Goal: Check status: Check status

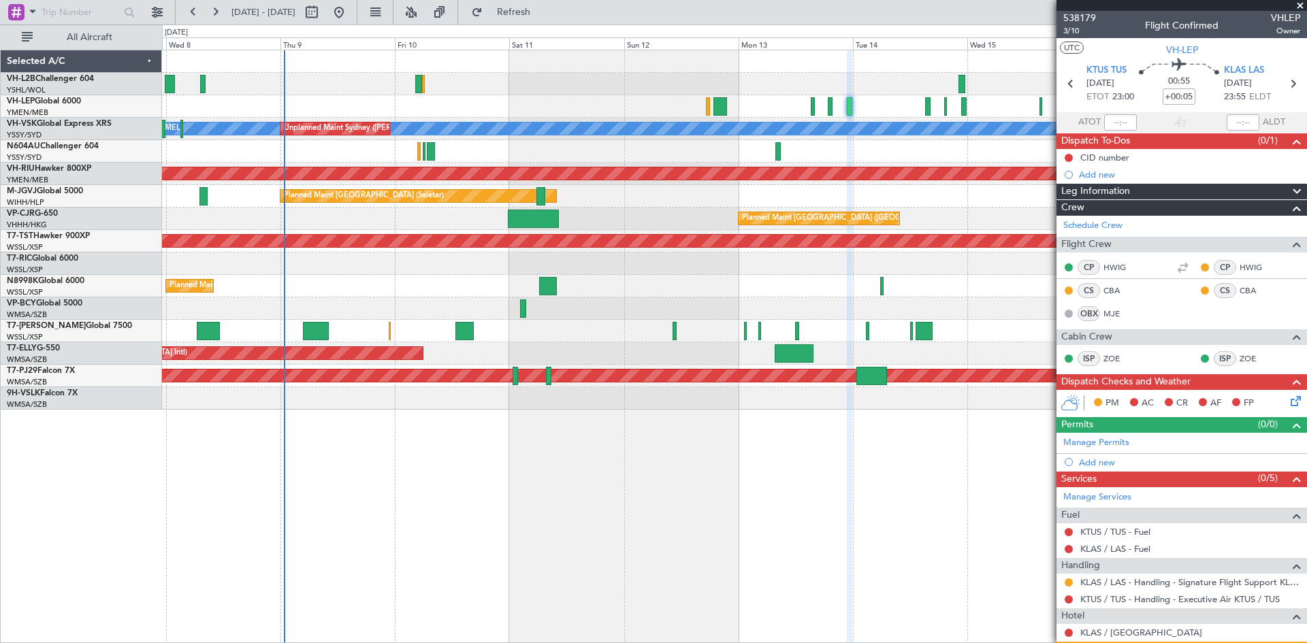
click at [839, 142] on div at bounding box center [734, 151] width 1144 height 22
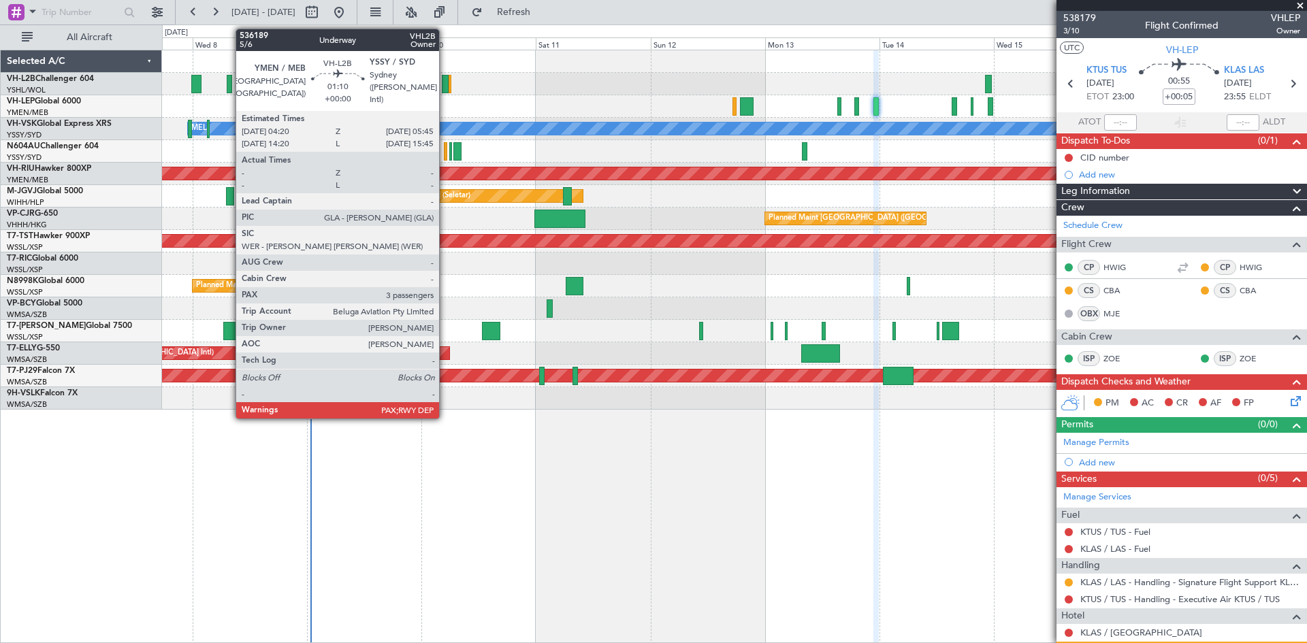
click at [445, 92] on div at bounding box center [445, 84] width 7 height 18
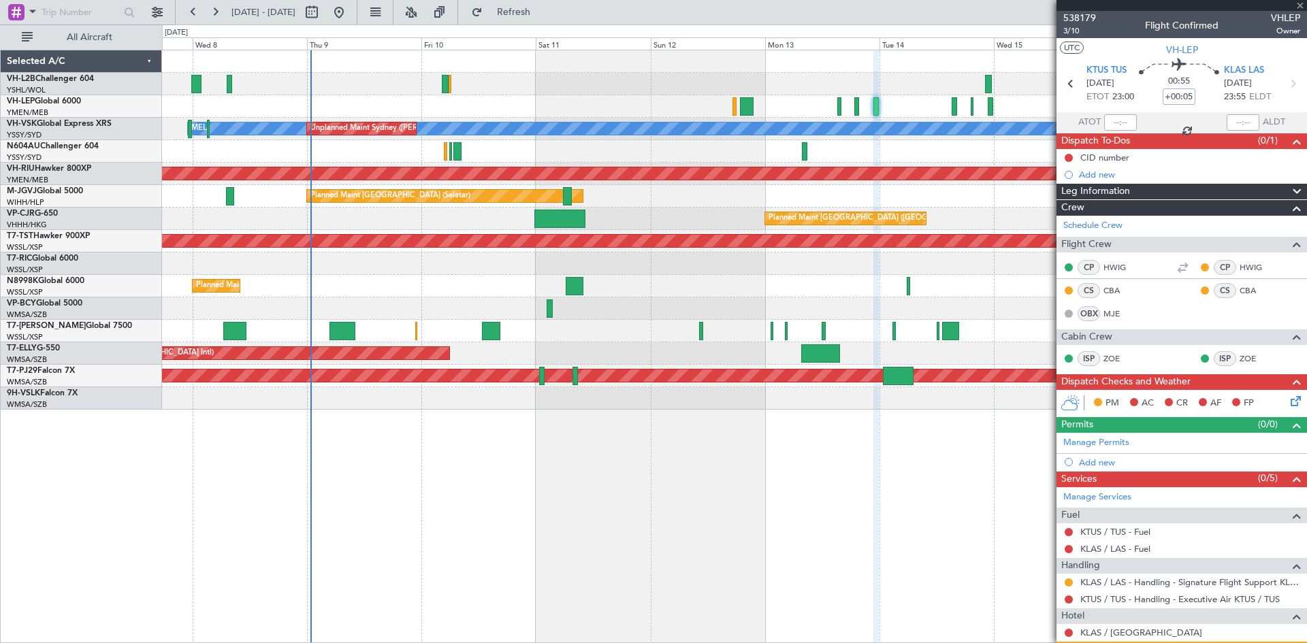
click at [514, 95] on div at bounding box center [734, 84] width 1144 height 22
type input "3"
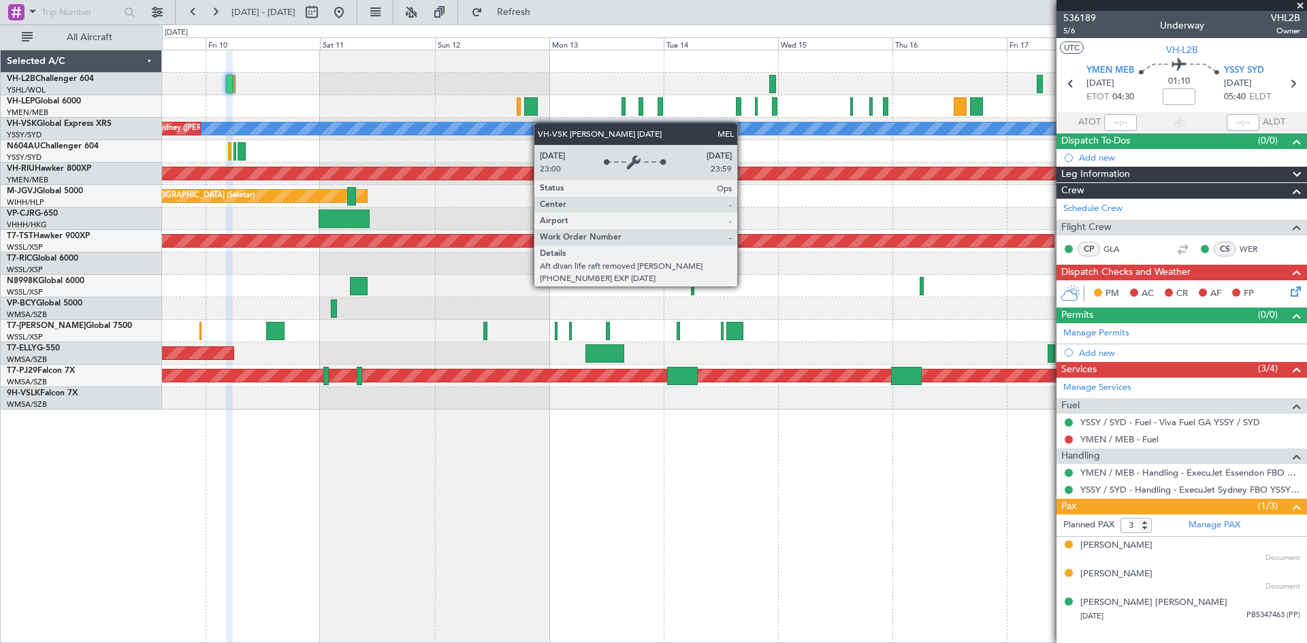
click at [509, 126] on div "[PERSON_NAME] Unplanned Maint Sydney ([PERSON_NAME] Intl) Planned Maint Sydney …" at bounding box center [734, 229] width 1144 height 359
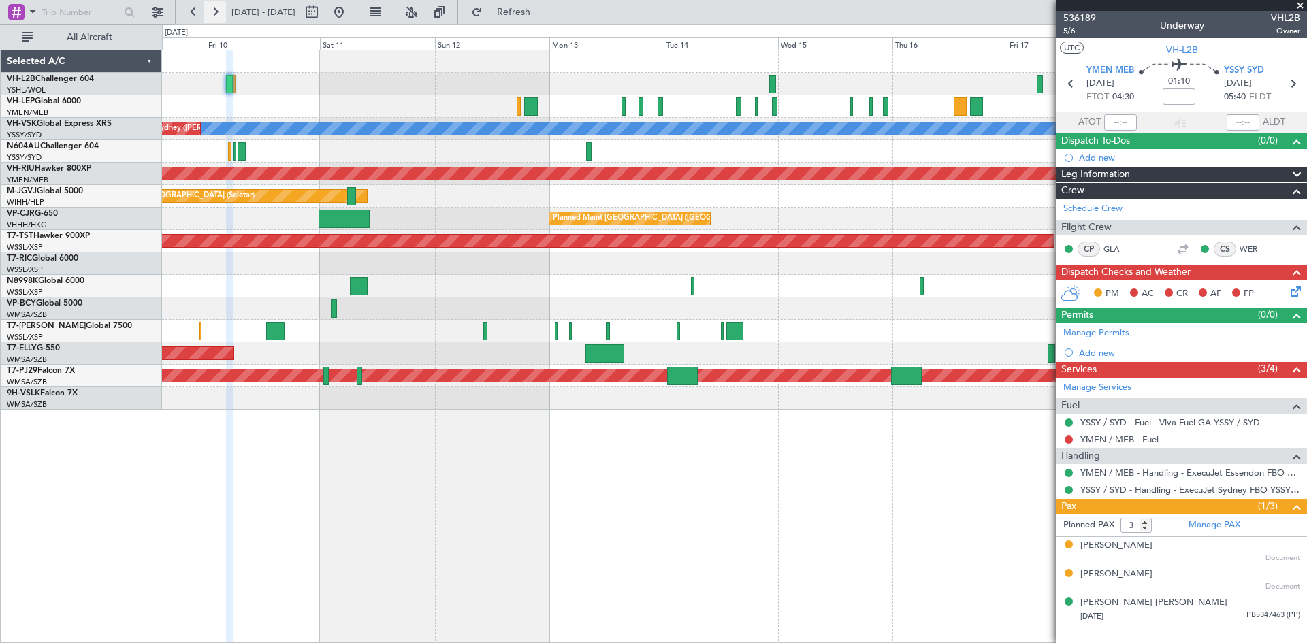
click at [217, 19] on button at bounding box center [215, 12] width 22 height 22
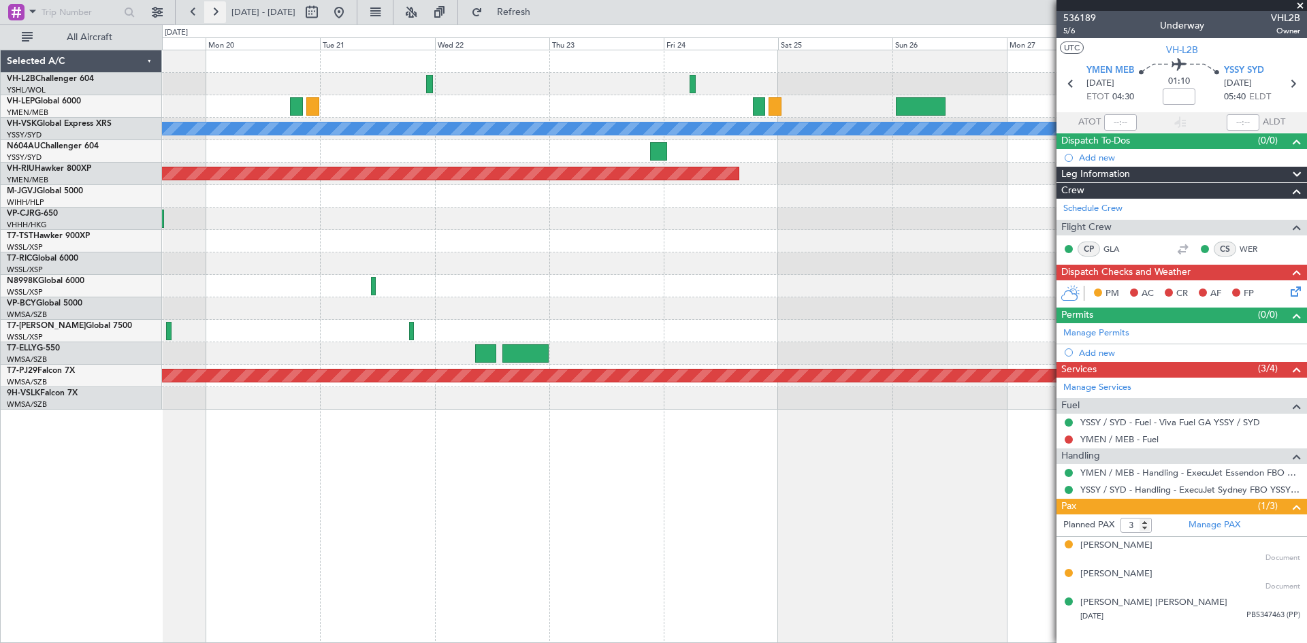
click at [221, 9] on button at bounding box center [215, 12] width 22 height 22
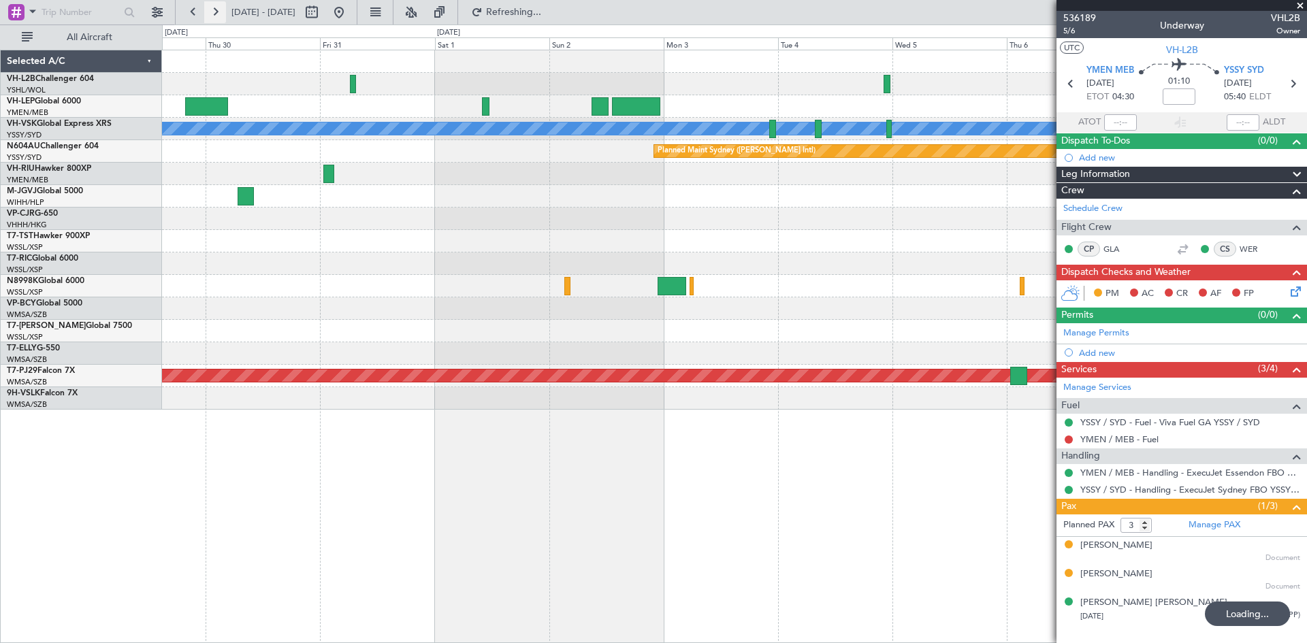
click at [221, 9] on button at bounding box center [215, 12] width 22 height 22
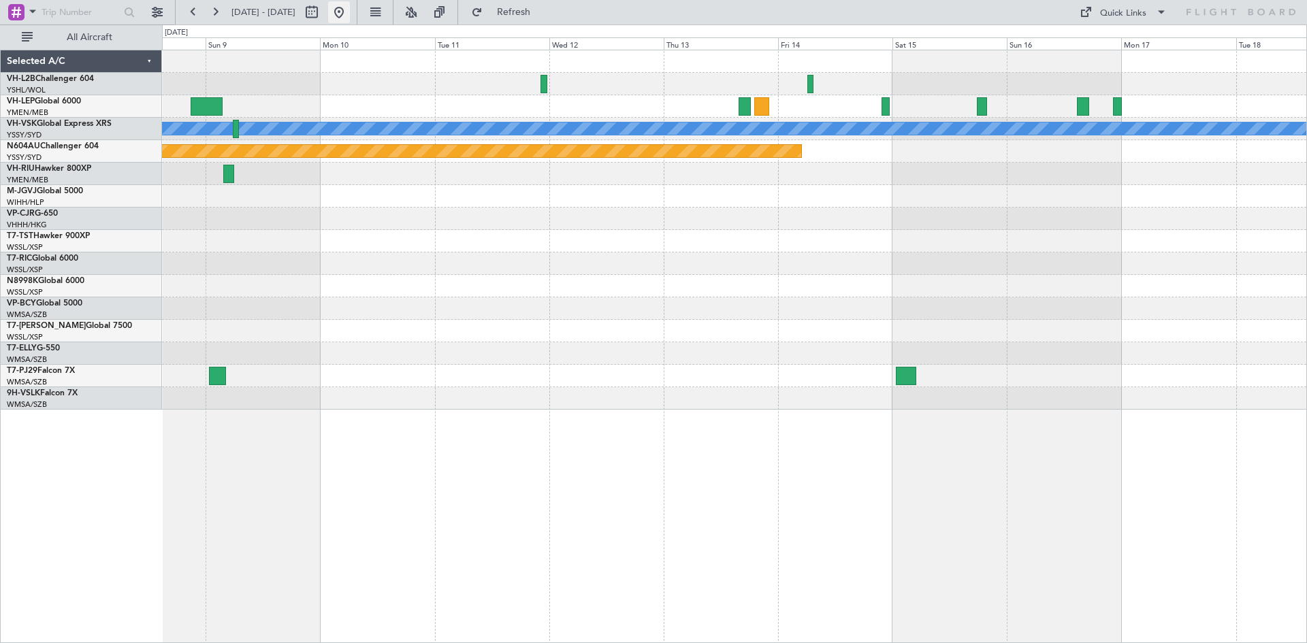
click at [350, 17] on button at bounding box center [339, 12] width 22 height 22
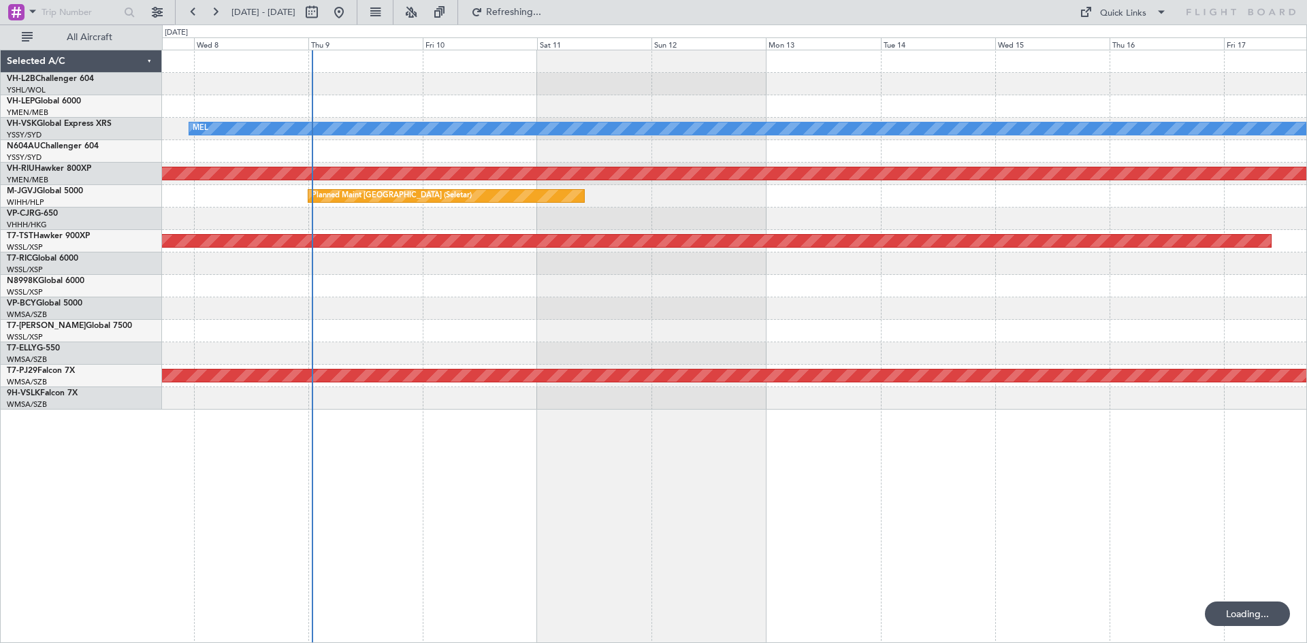
click at [568, 337] on div "Planned Maint [GEOGRAPHIC_DATA] (Seletar)" at bounding box center [734, 331] width 1144 height 22
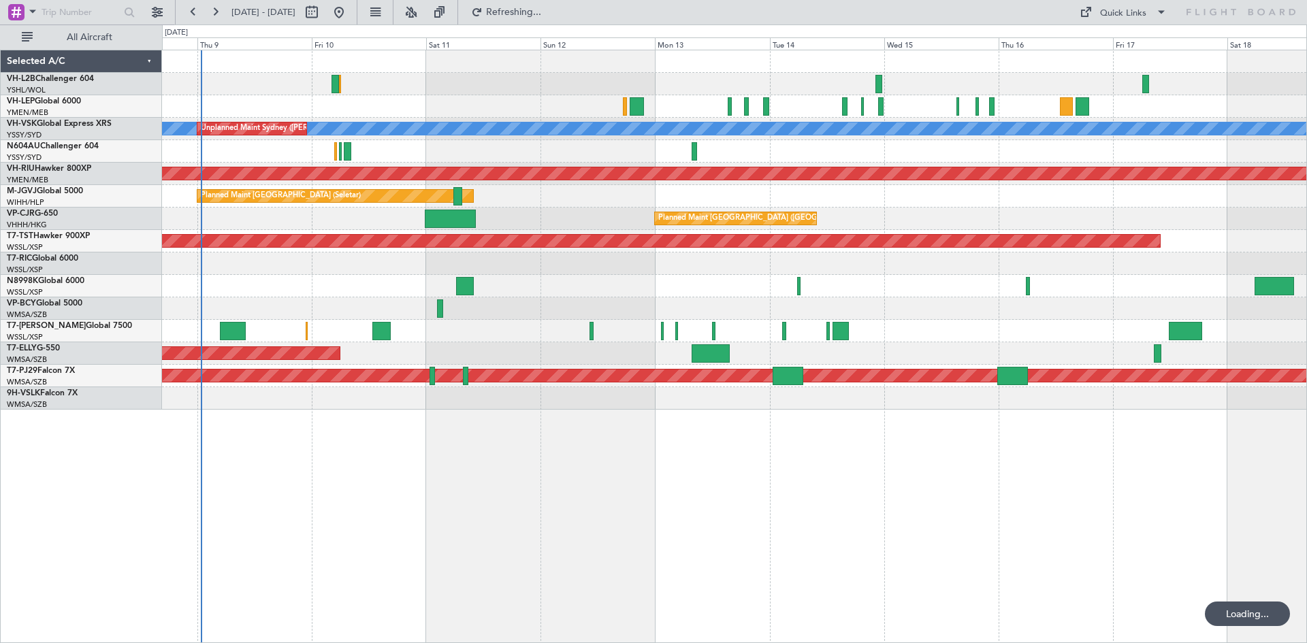
click at [957, 159] on div at bounding box center [734, 151] width 1144 height 22
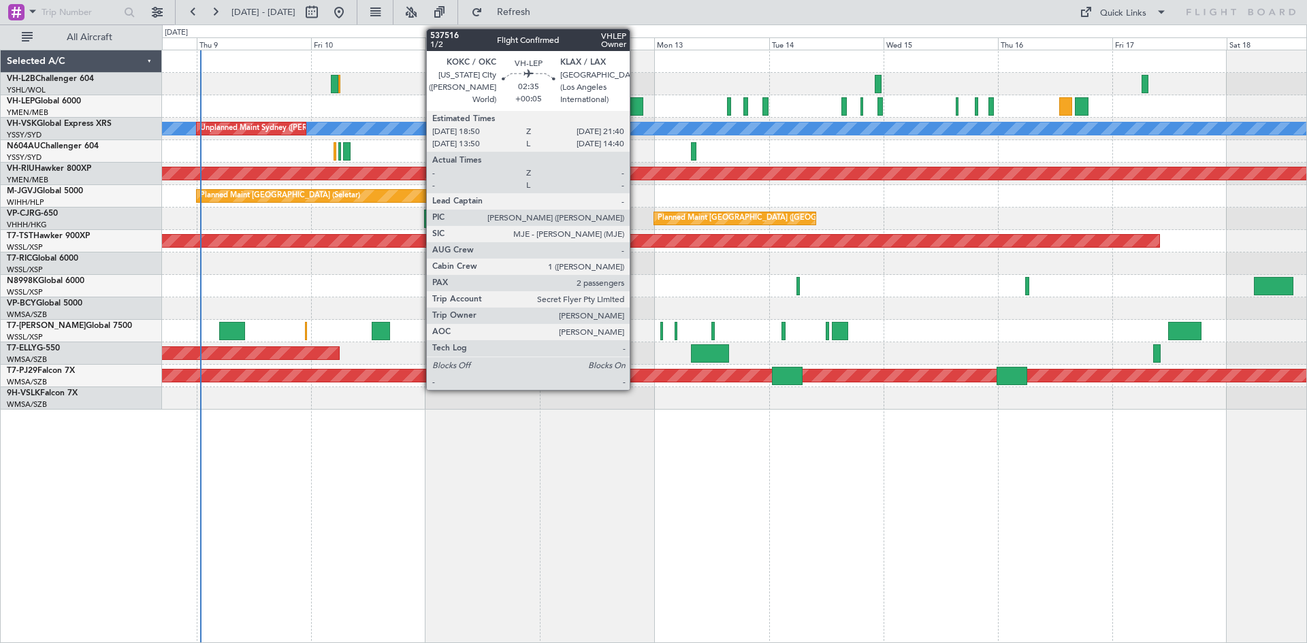
click at [636, 112] on div at bounding box center [636, 106] width 14 height 18
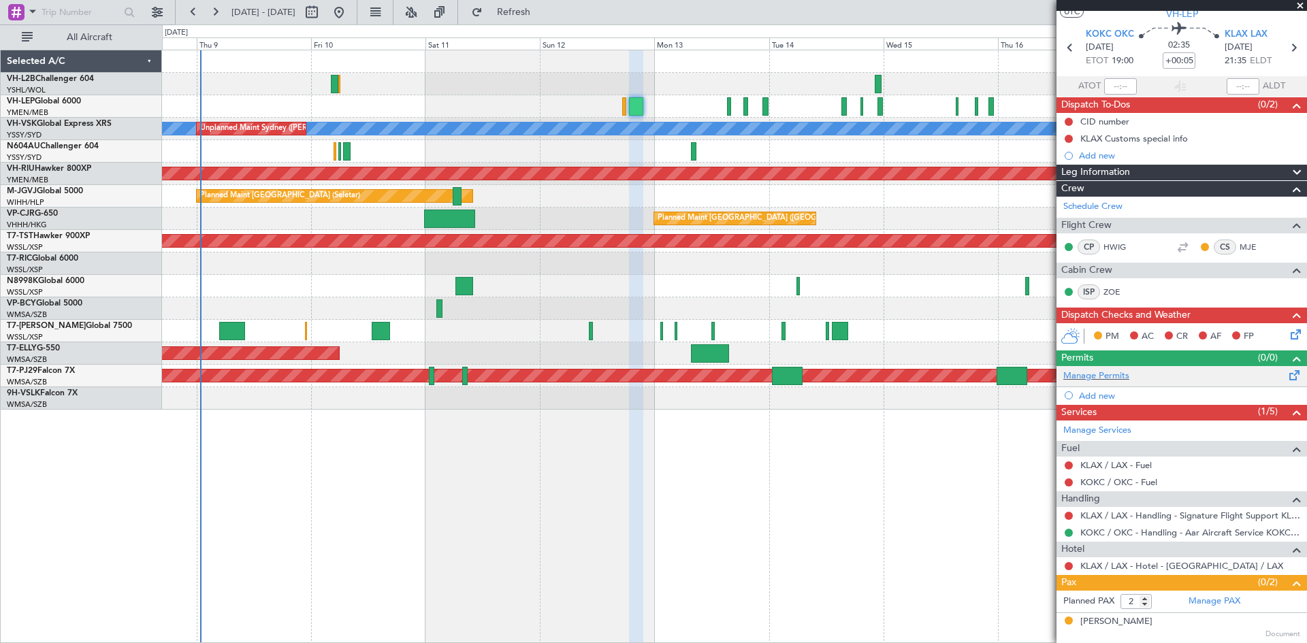
scroll to position [63, 0]
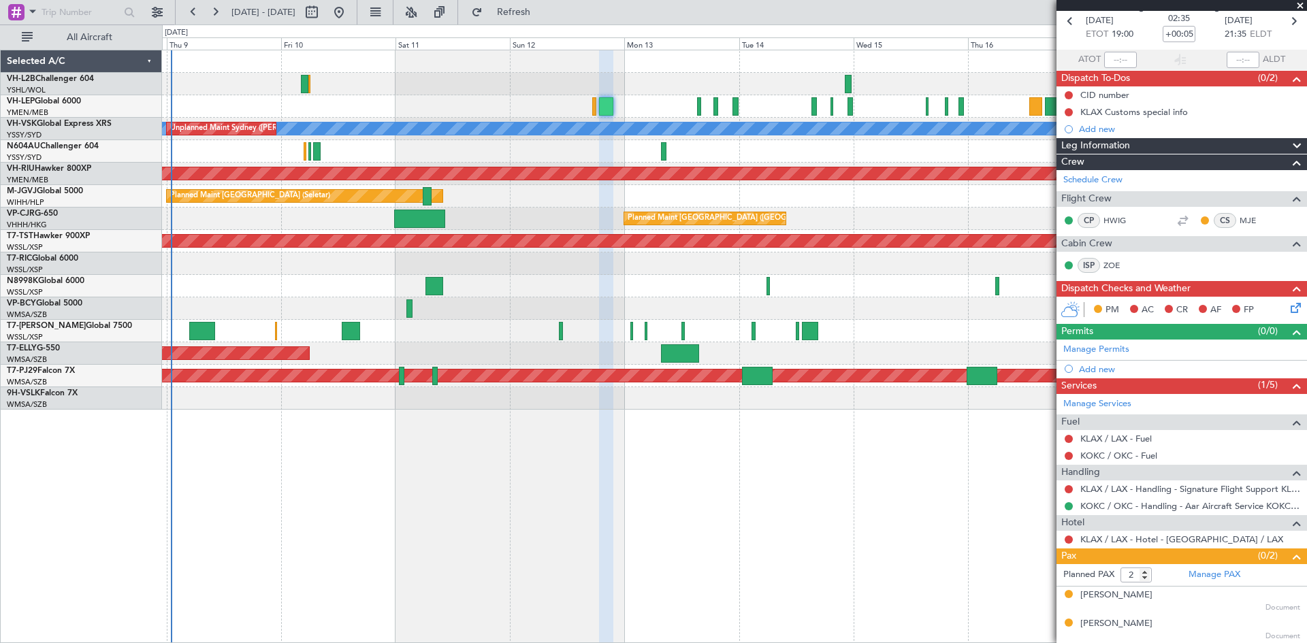
click at [854, 309] on div "[PERSON_NAME] Unplanned Maint Sydney ([PERSON_NAME] Intl) Planned Maint Sydney …" at bounding box center [734, 229] width 1144 height 359
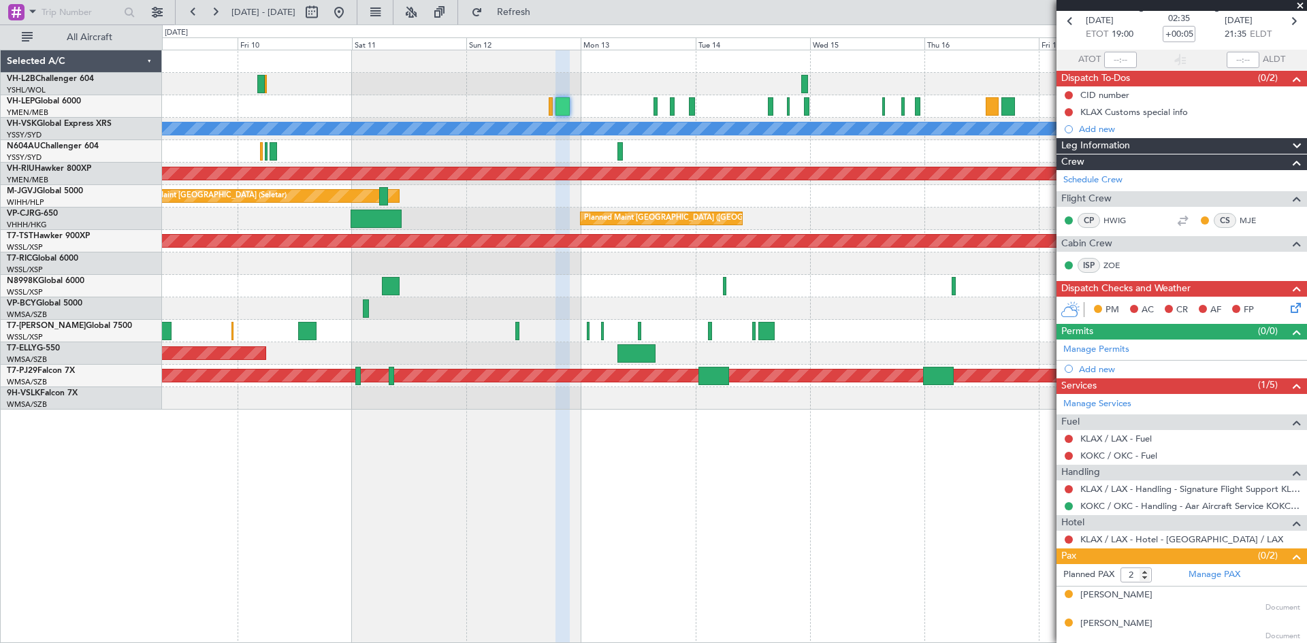
click at [826, 248] on div "Planned Maint [GEOGRAPHIC_DATA] (Seletar)" at bounding box center [734, 241] width 1144 height 22
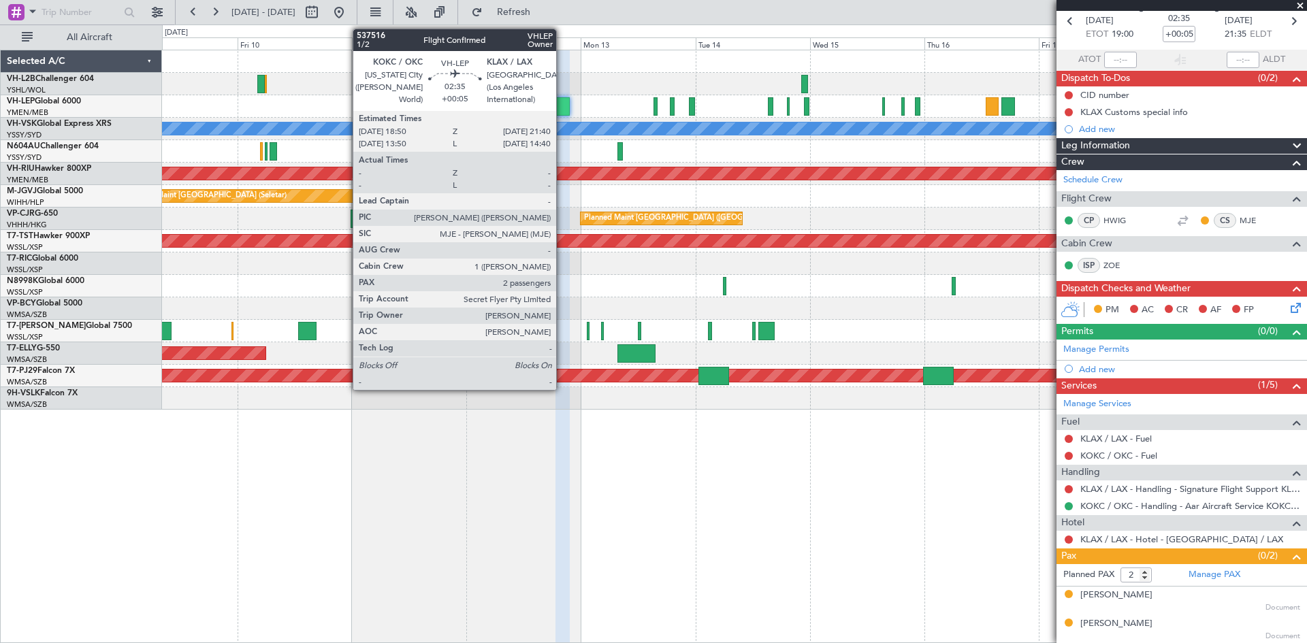
click at [562, 105] on div at bounding box center [563, 106] width 14 height 18
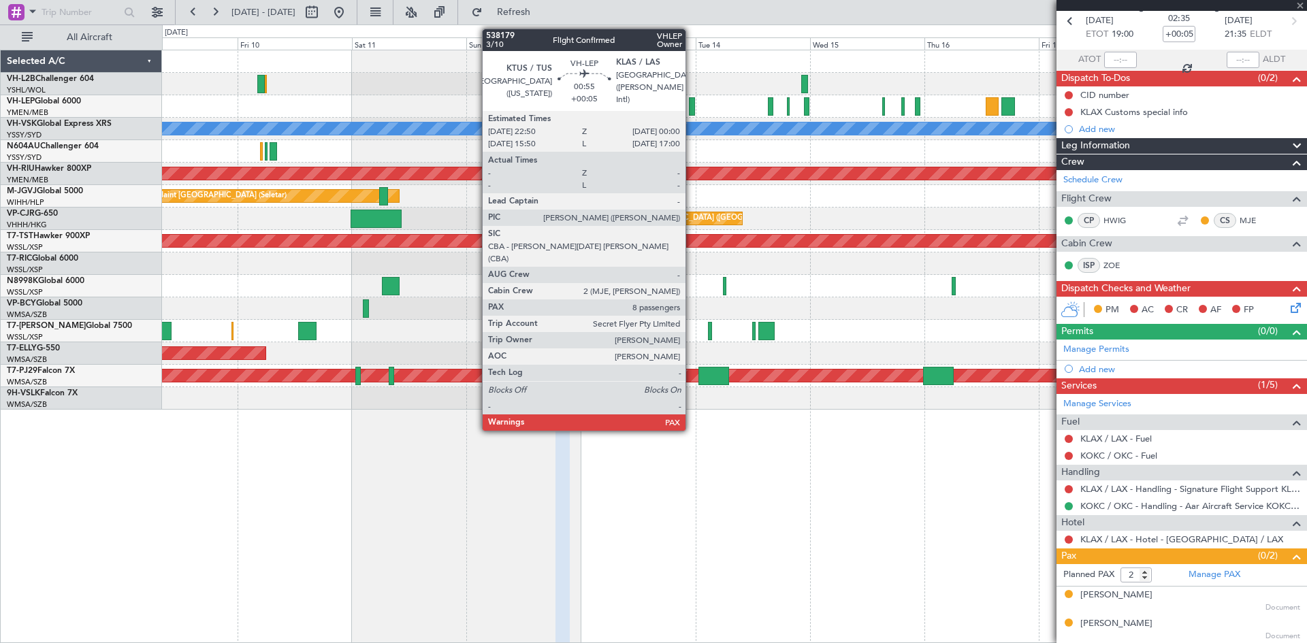
scroll to position [0, 0]
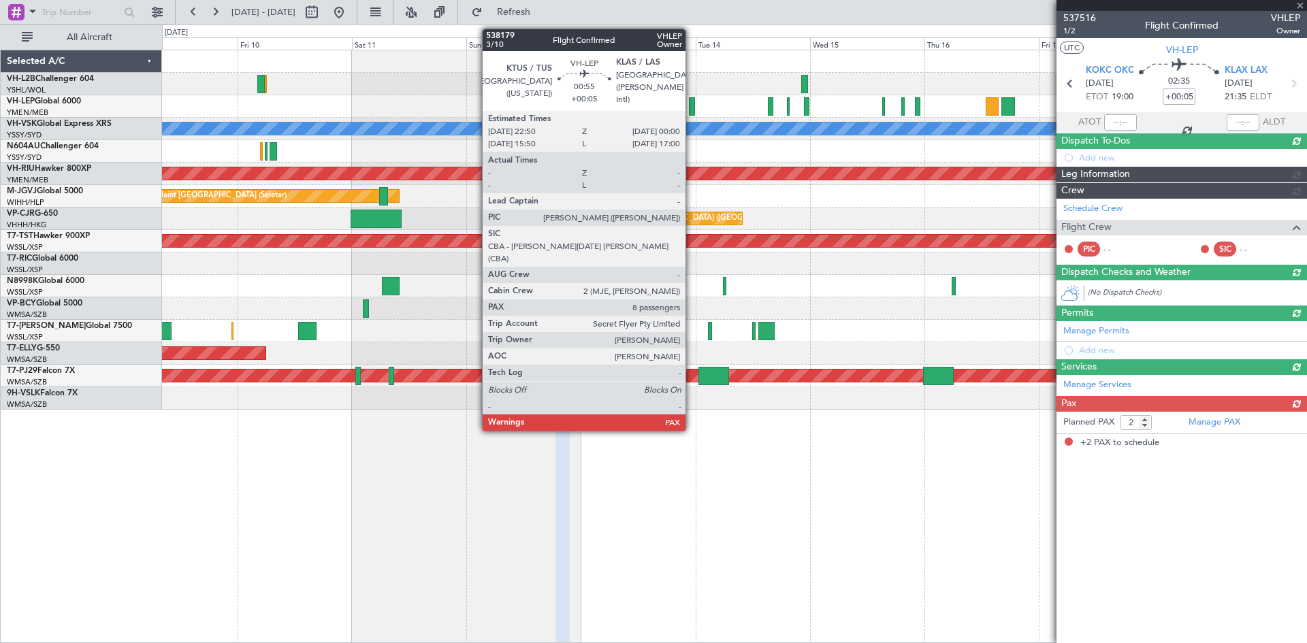
click at [692, 111] on div at bounding box center [692, 106] width 6 height 18
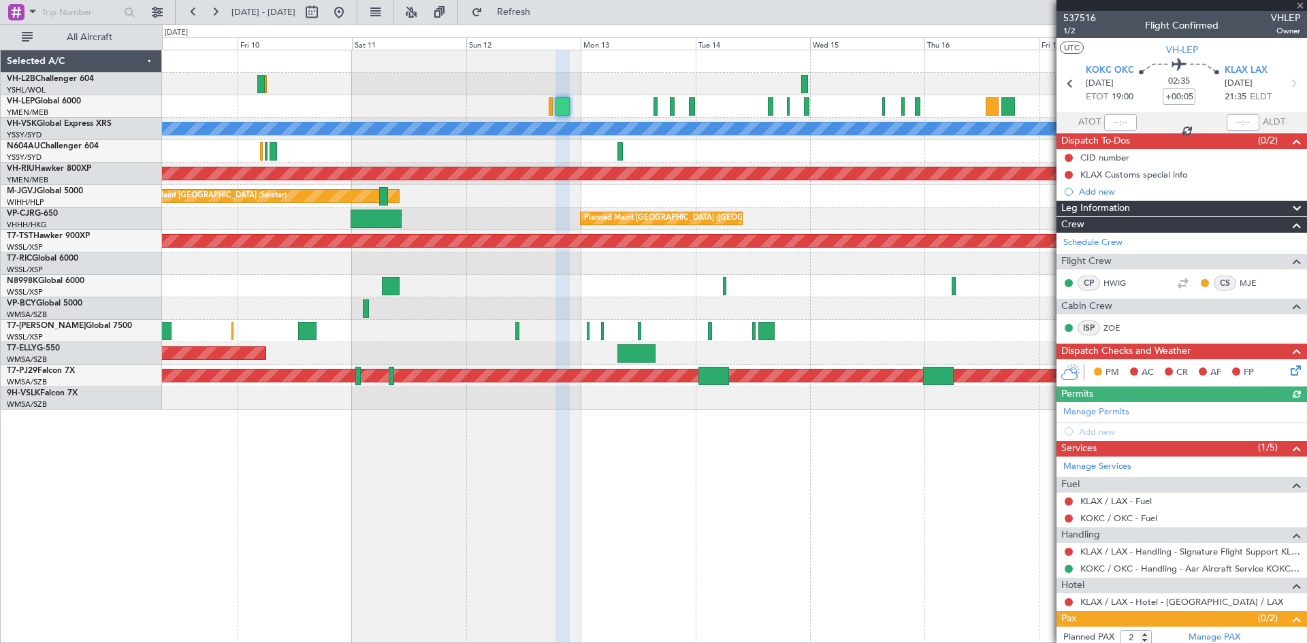
type input "8"
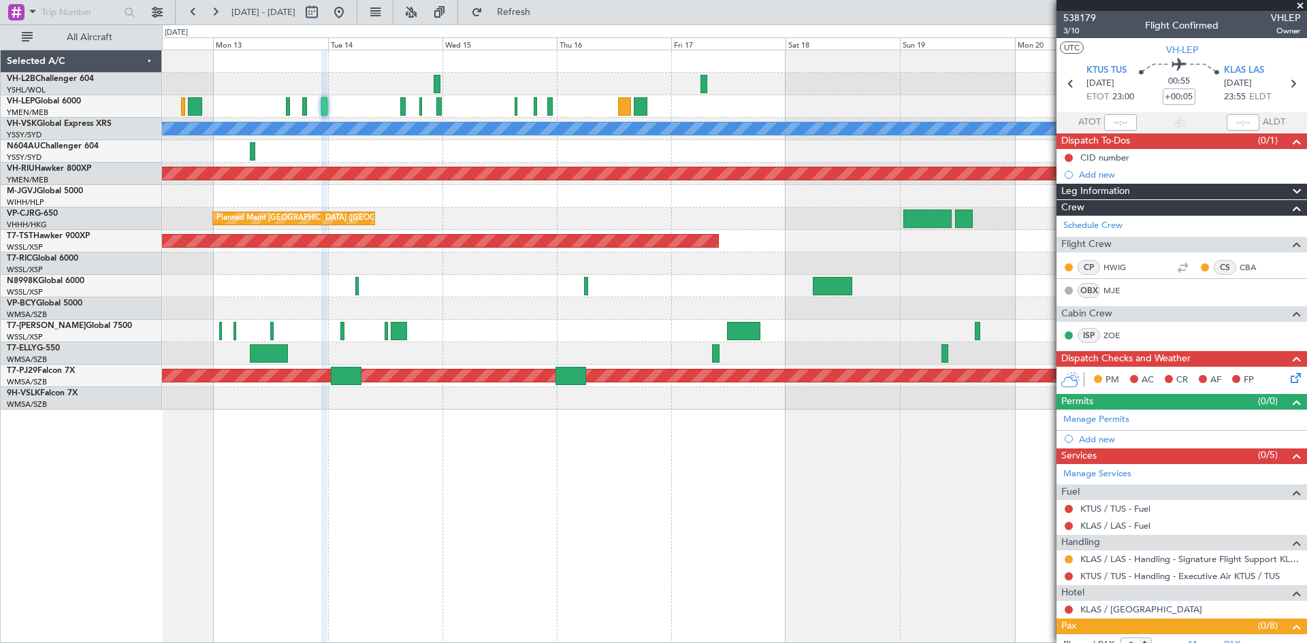
click at [494, 330] on div "[PERSON_NAME] Planned Maint [GEOGRAPHIC_DATA] ([GEOGRAPHIC_DATA]) Planned Maint…" at bounding box center [734, 229] width 1144 height 359
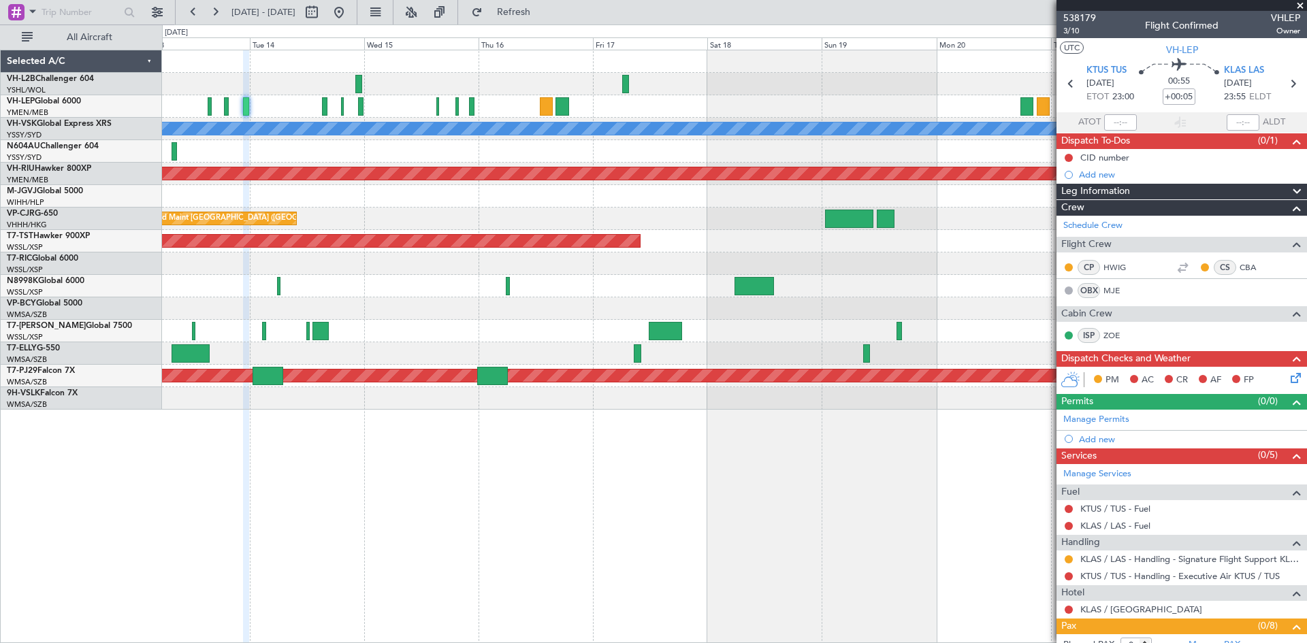
click at [854, 112] on div at bounding box center [734, 106] width 1144 height 22
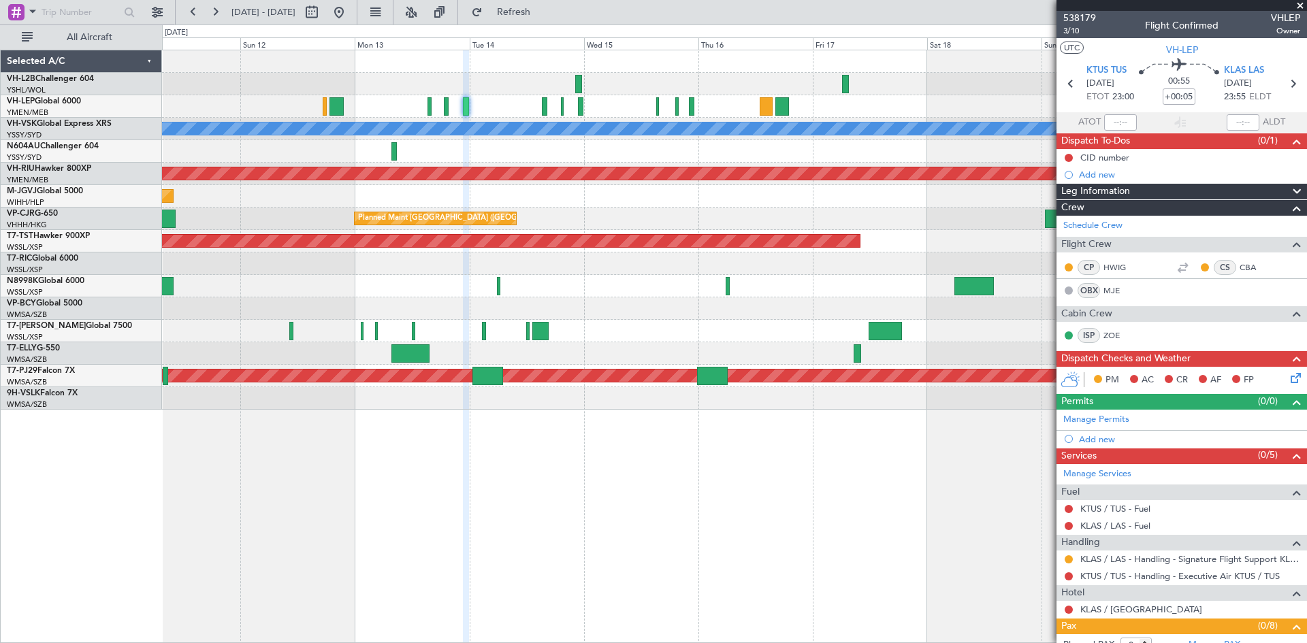
click at [652, 165] on div "[PERSON_NAME] Unplanned Maint Sydney ([PERSON_NAME] Intl) Planned Maint [GEOGRA…" at bounding box center [734, 229] width 1144 height 359
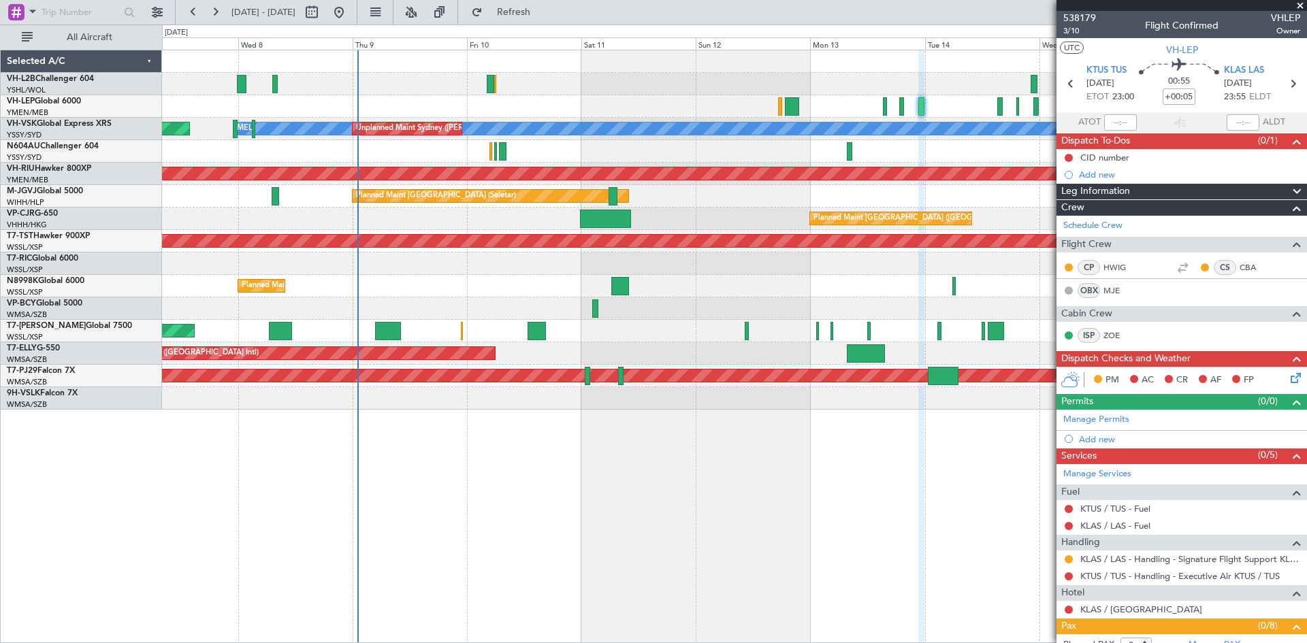
click at [817, 110] on div at bounding box center [734, 106] width 1144 height 22
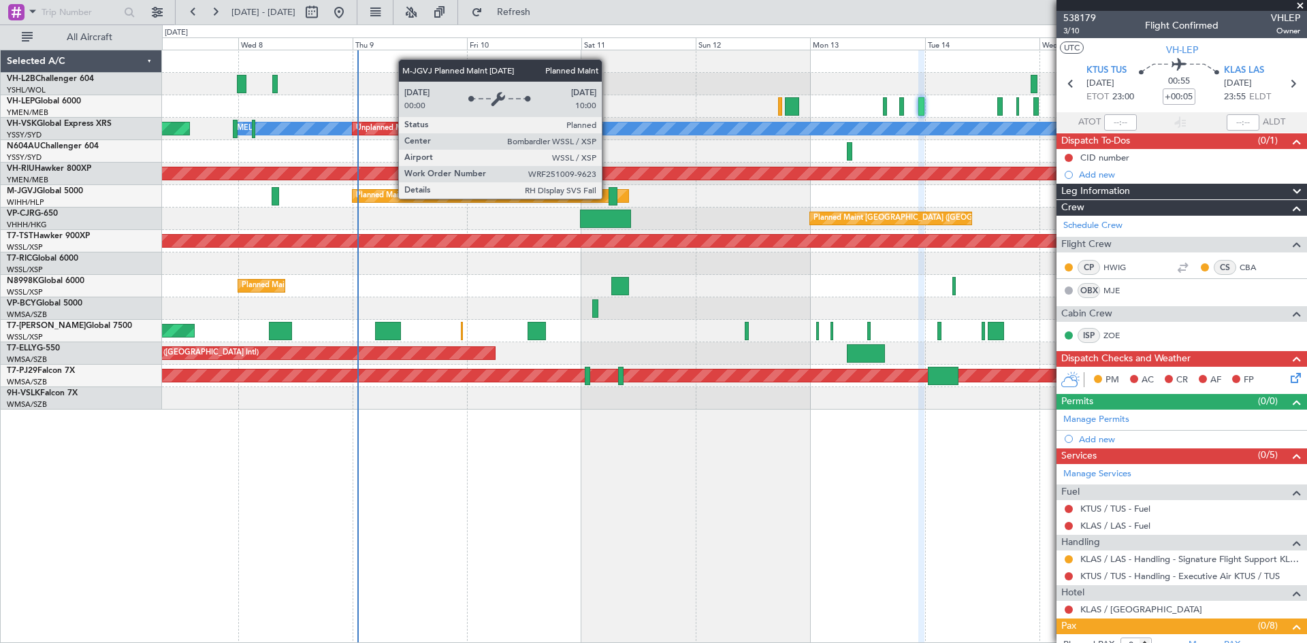
click at [608, 198] on div "Planned Maint [GEOGRAPHIC_DATA] (Seletar)" at bounding box center [491, 196] width 276 height 12
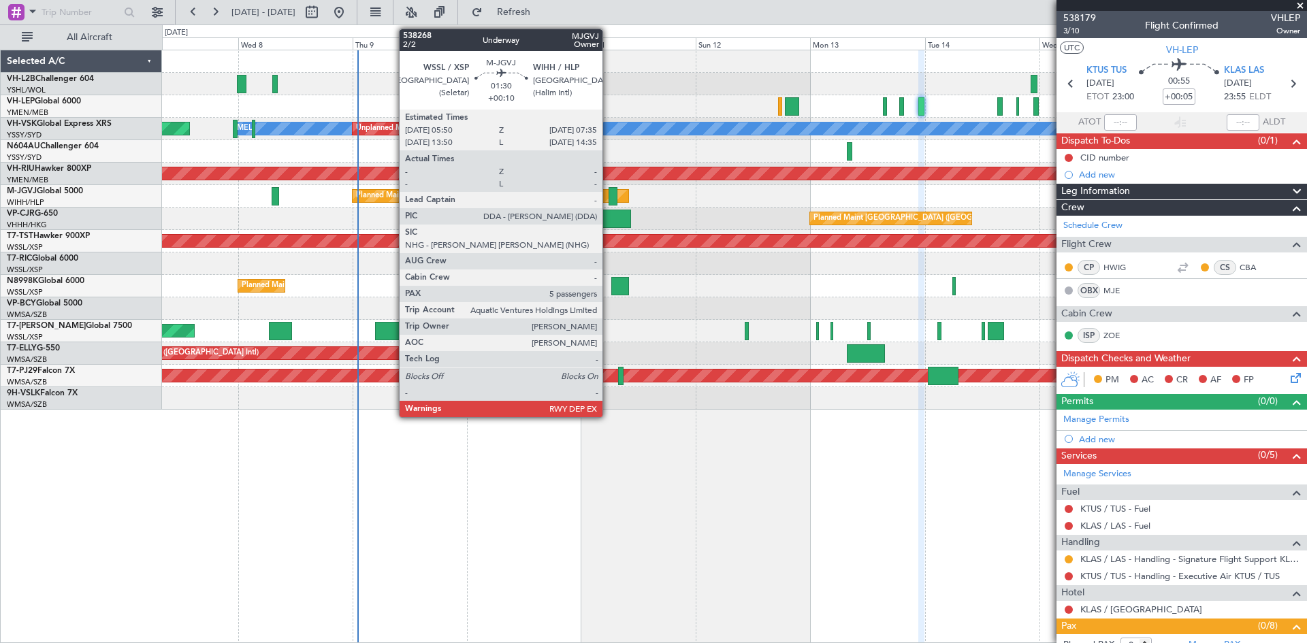
click at [609, 198] on div at bounding box center [613, 196] width 9 height 18
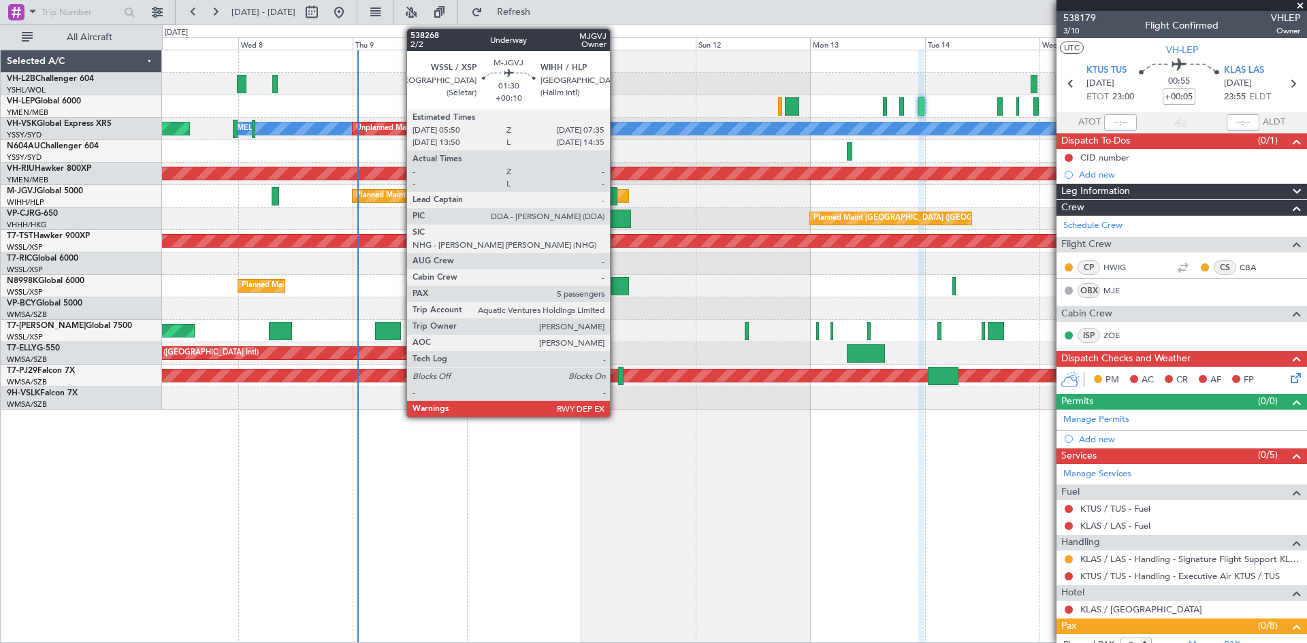
click at [616, 193] on div at bounding box center [613, 196] width 9 height 18
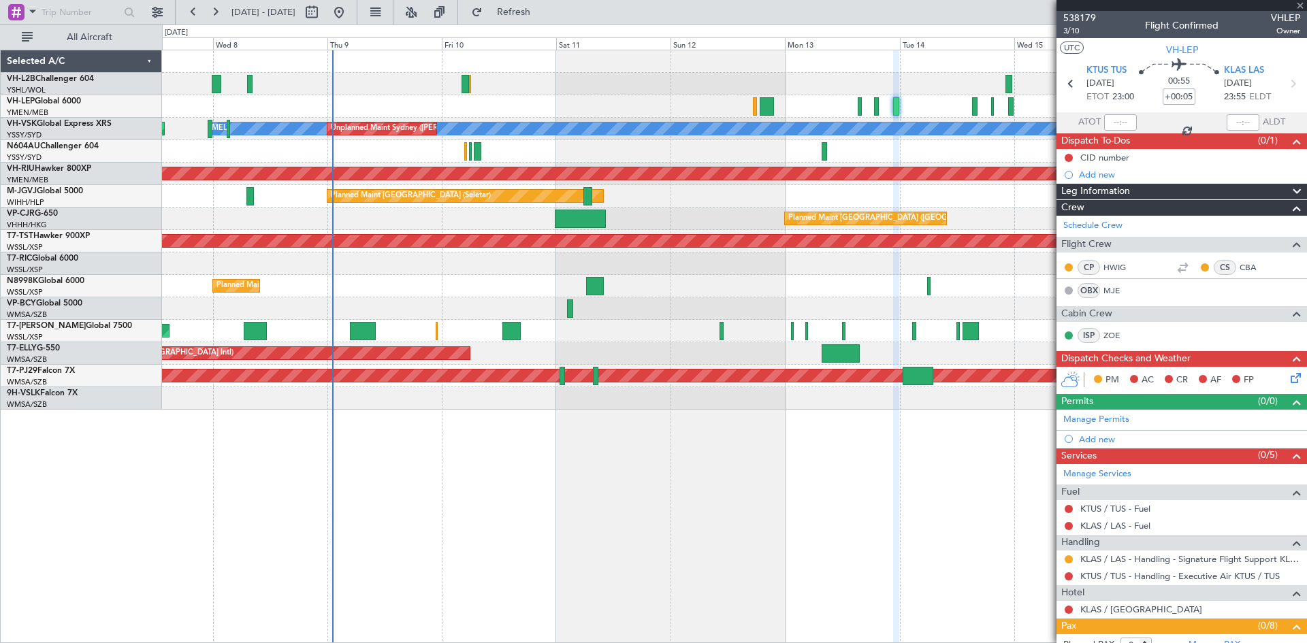
type input "+00:10"
type input "5"
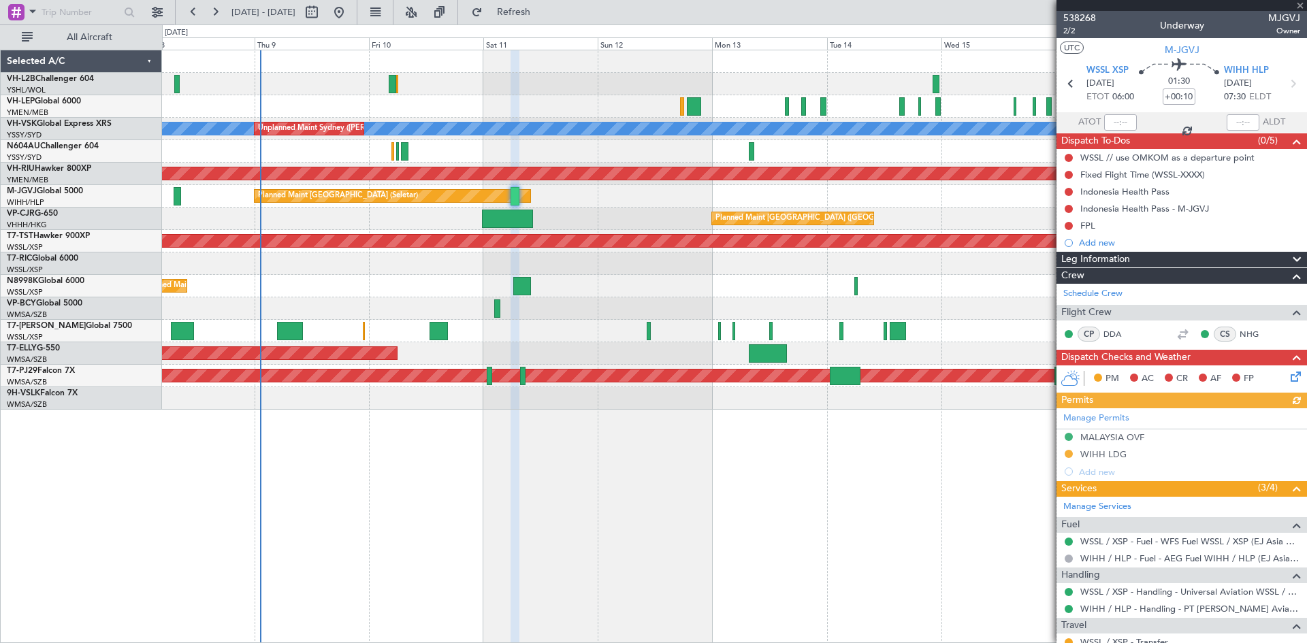
click at [754, 205] on div "Planned Maint [GEOGRAPHIC_DATA] (Seletar)" at bounding box center [734, 196] width 1144 height 22
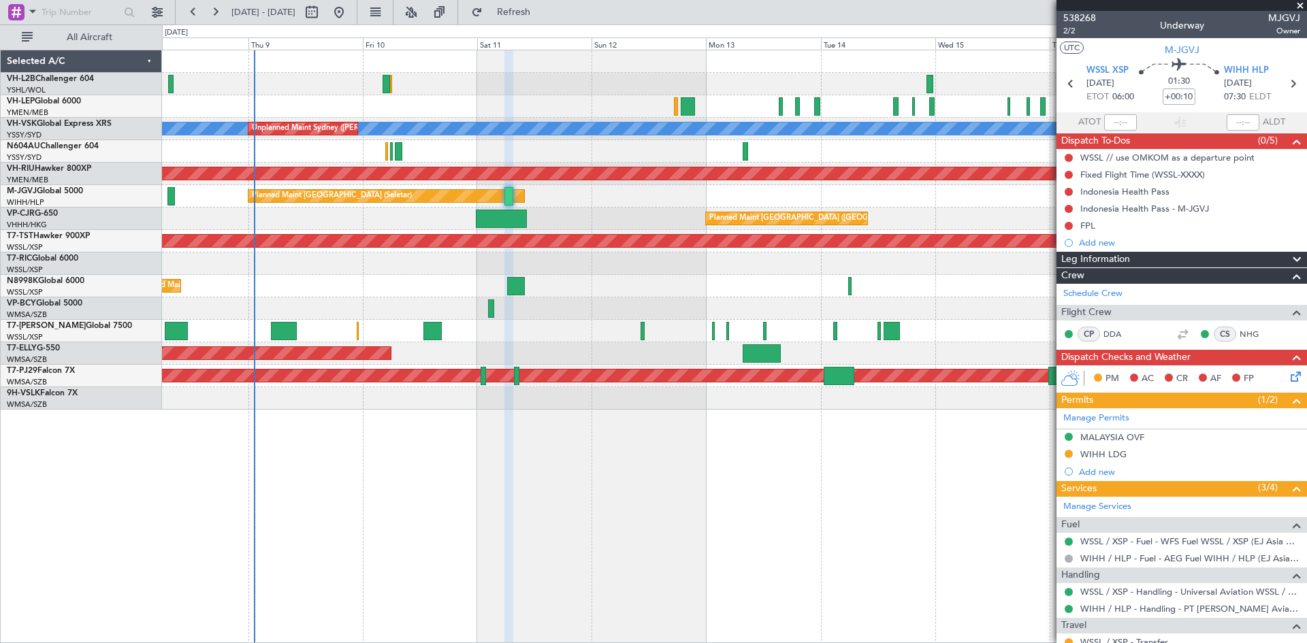
click at [616, 423] on div "[PERSON_NAME] Unplanned Maint Sydney ([PERSON_NAME] Intl) Planned Maint Sydney …" at bounding box center [734, 347] width 1145 height 594
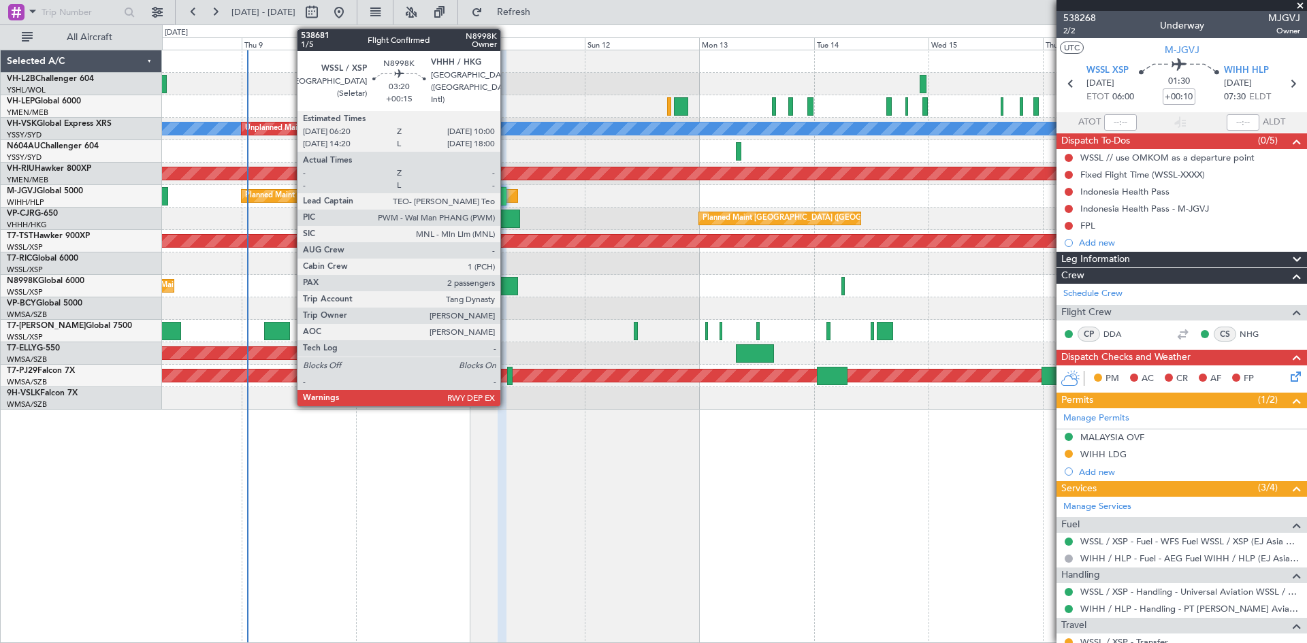
click at [507, 291] on div at bounding box center [509, 286] width 18 height 18
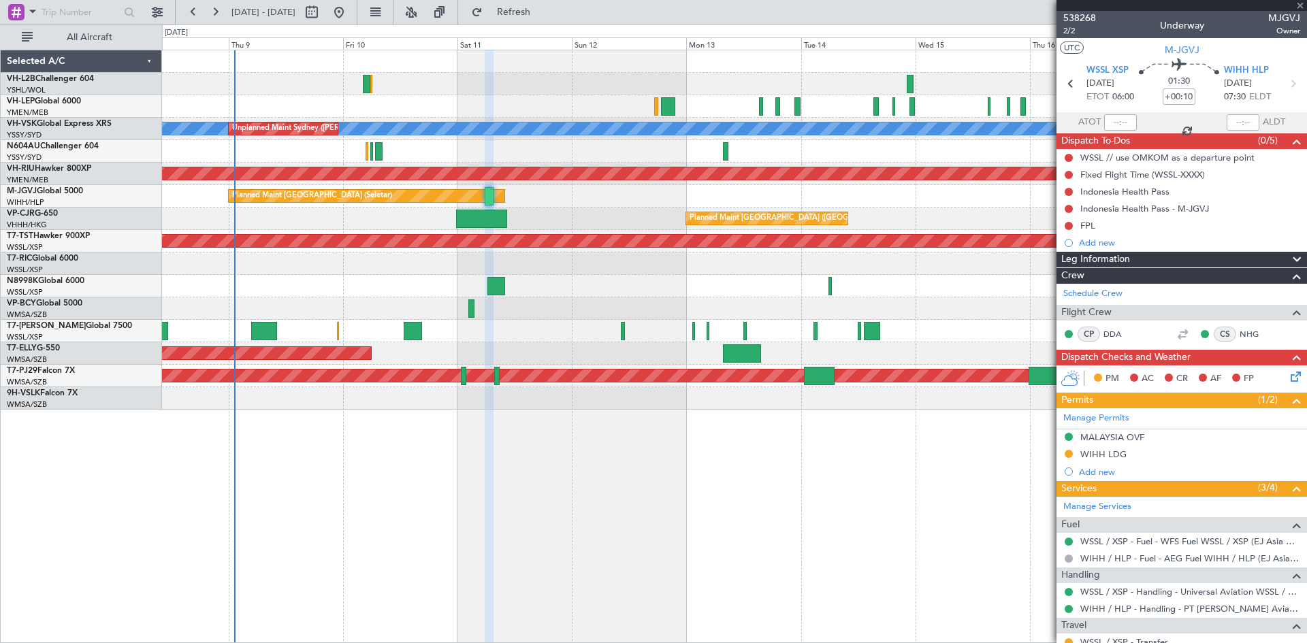
type input "+00:15"
type input "2"
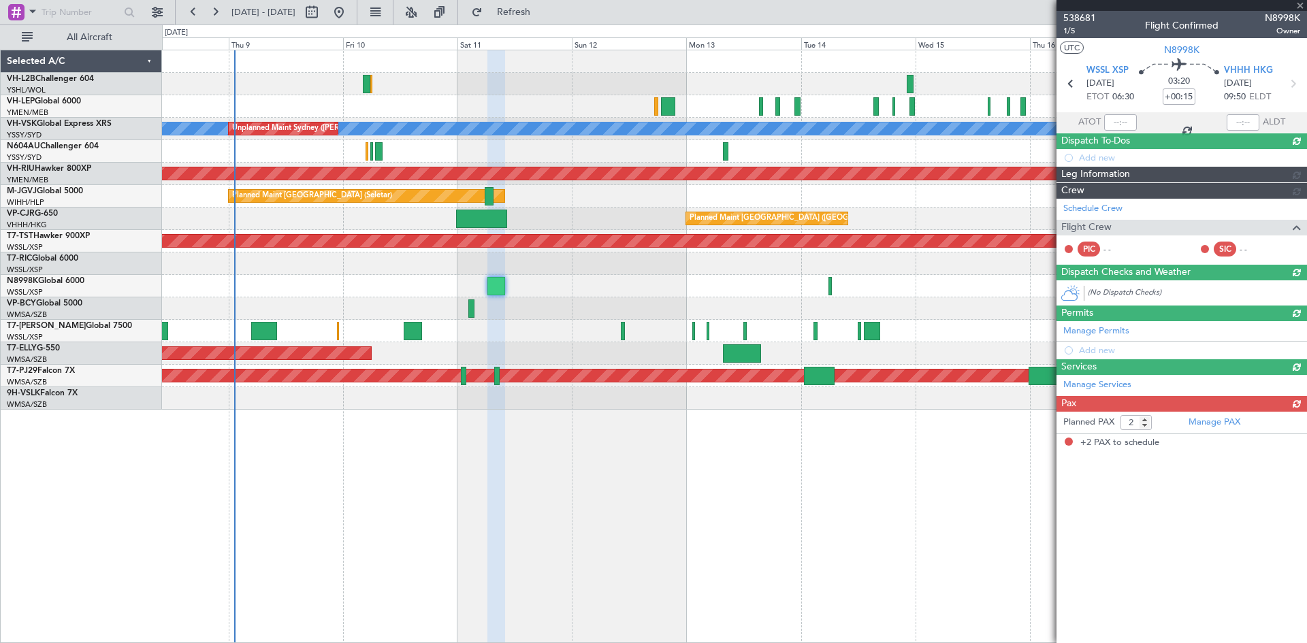
click at [504, 326] on div "Planned Maint [GEOGRAPHIC_DATA] (Seletar)" at bounding box center [734, 331] width 1144 height 22
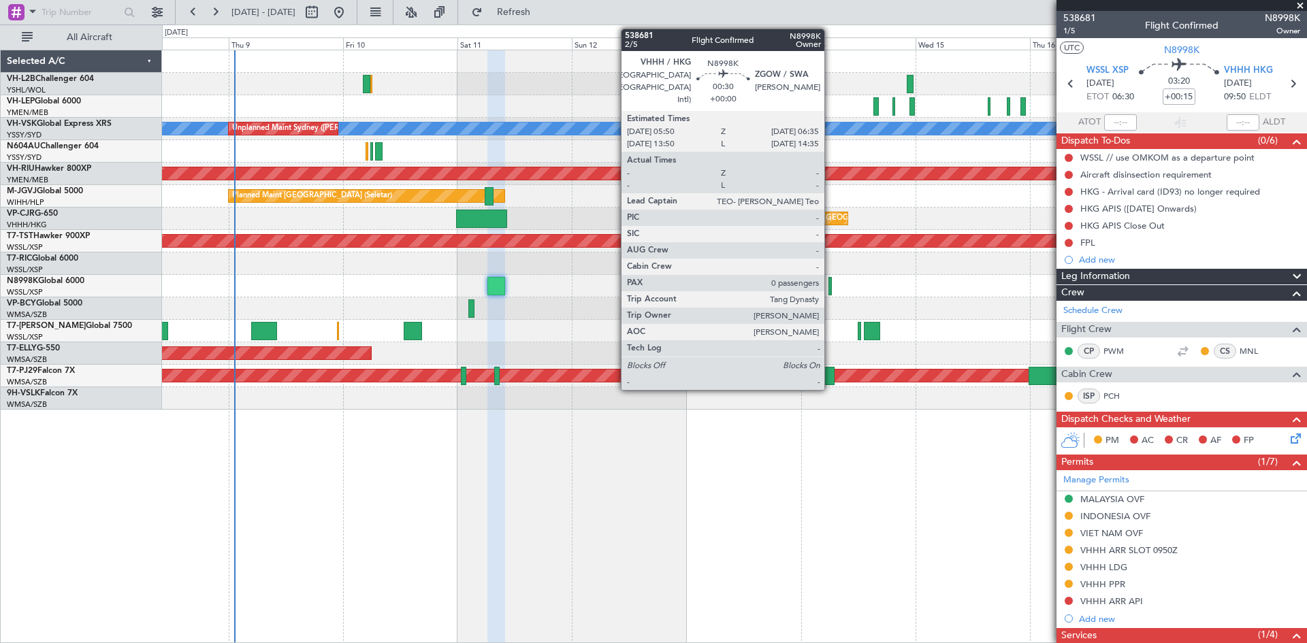
click at [831, 293] on div at bounding box center [831, 286] width 4 height 18
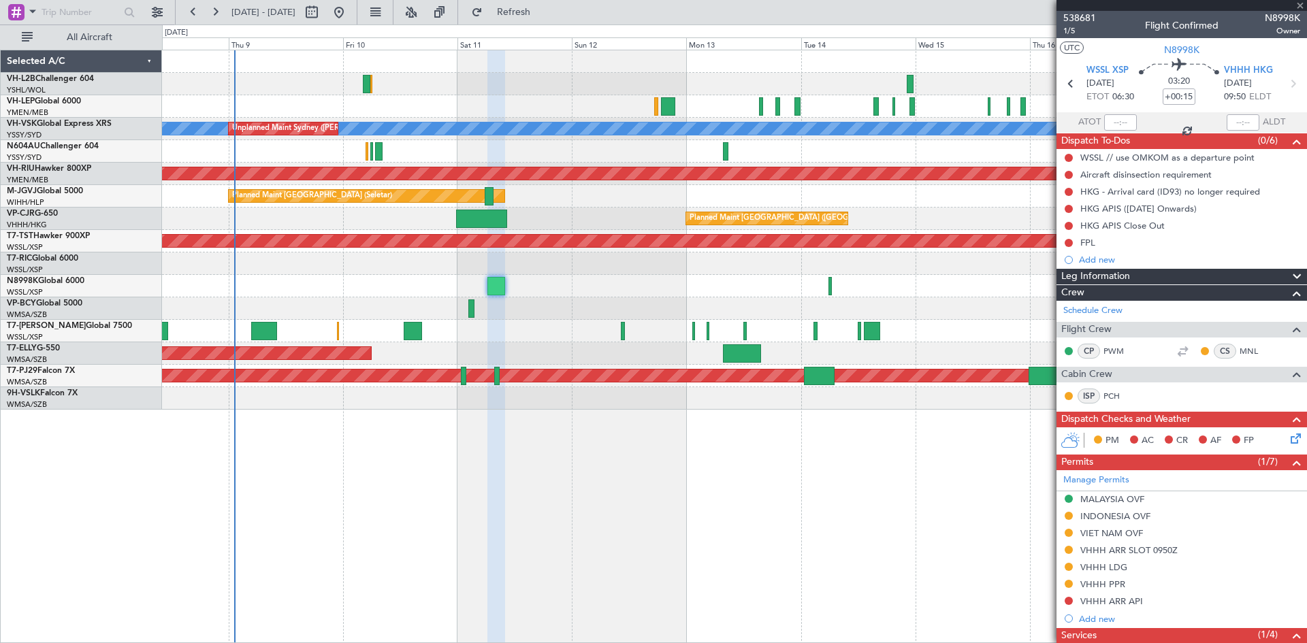
type input "0"
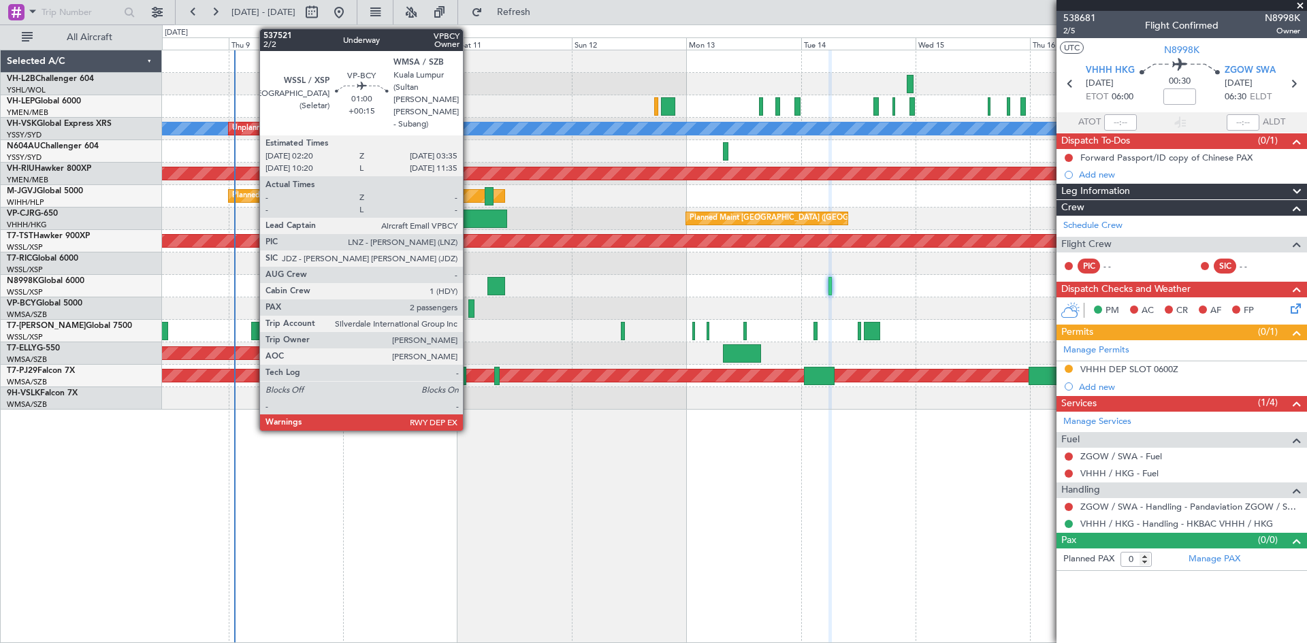
click at [469, 313] on div at bounding box center [471, 309] width 6 height 18
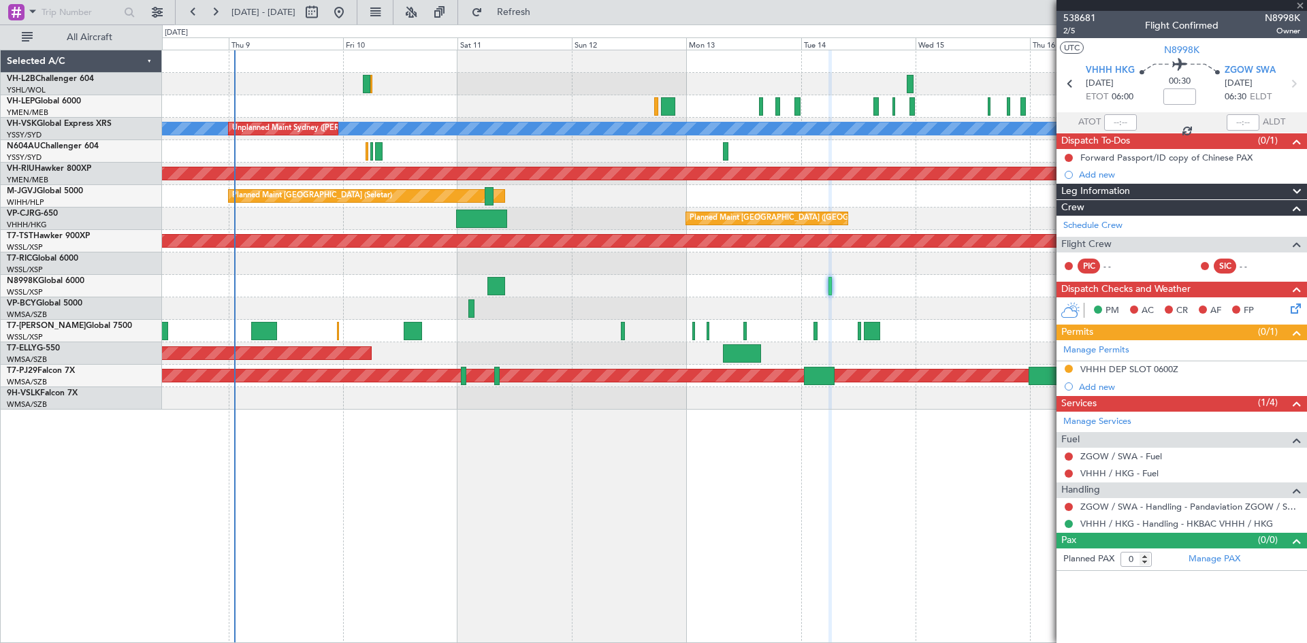
type input "+00:15"
type input "2"
click at [568, 439] on div "[PERSON_NAME] Unplanned Maint Sydney ([PERSON_NAME] Intl) Planned Maint Sydney …" at bounding box center [734, 347] width 1145 height 594
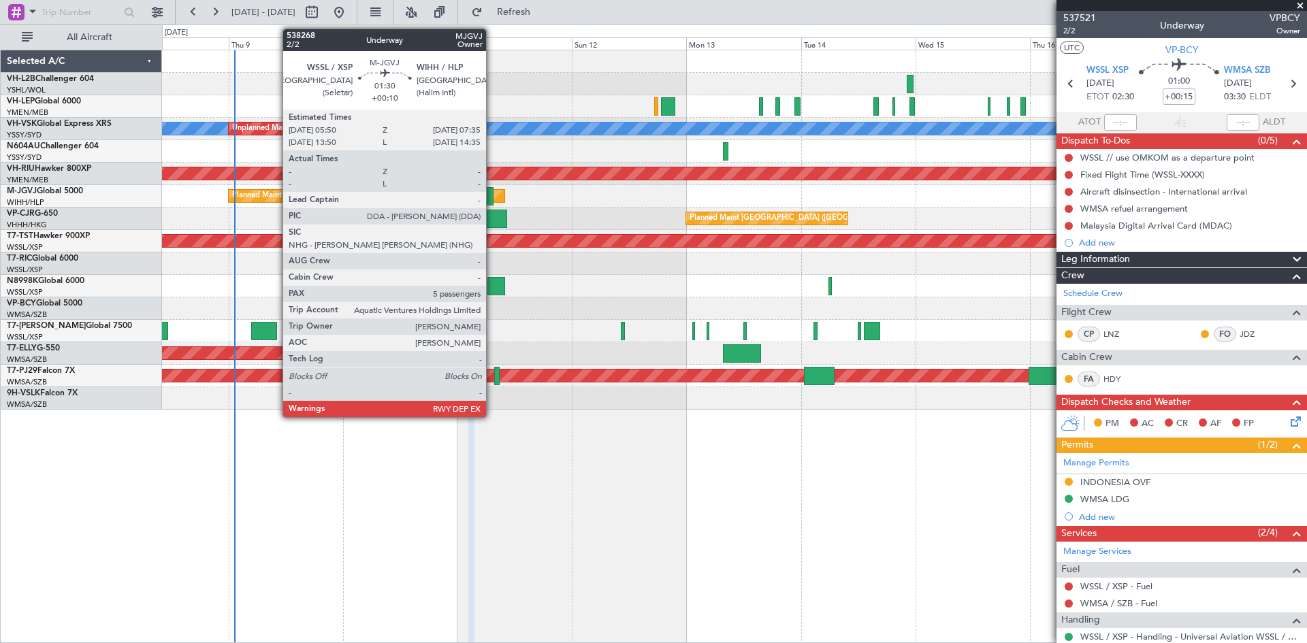
click at [492, 202] on div at bounding box center [489, 196] width 9 height 18
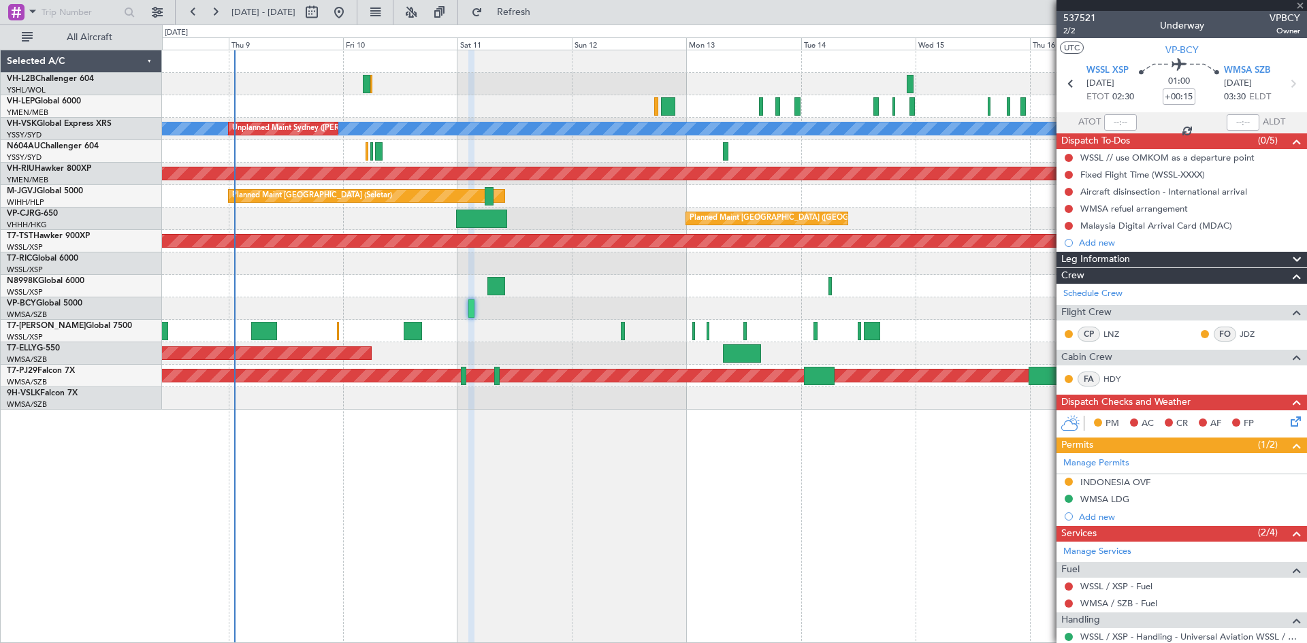
type input "+00:10"
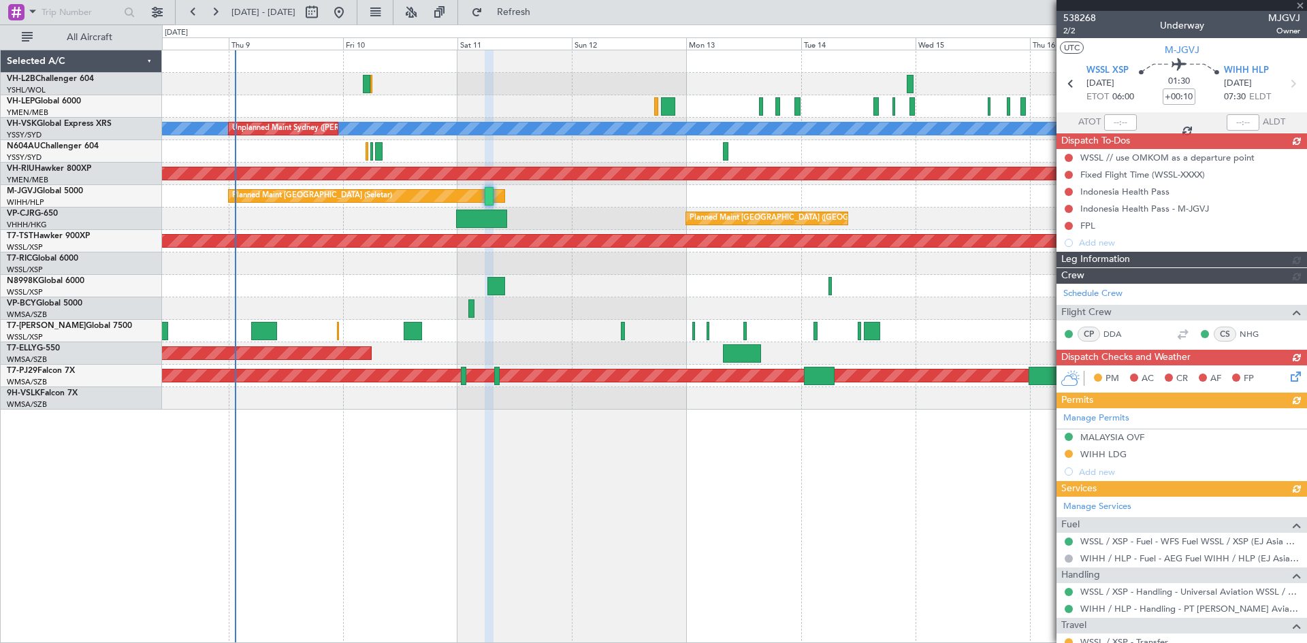
type input "6"
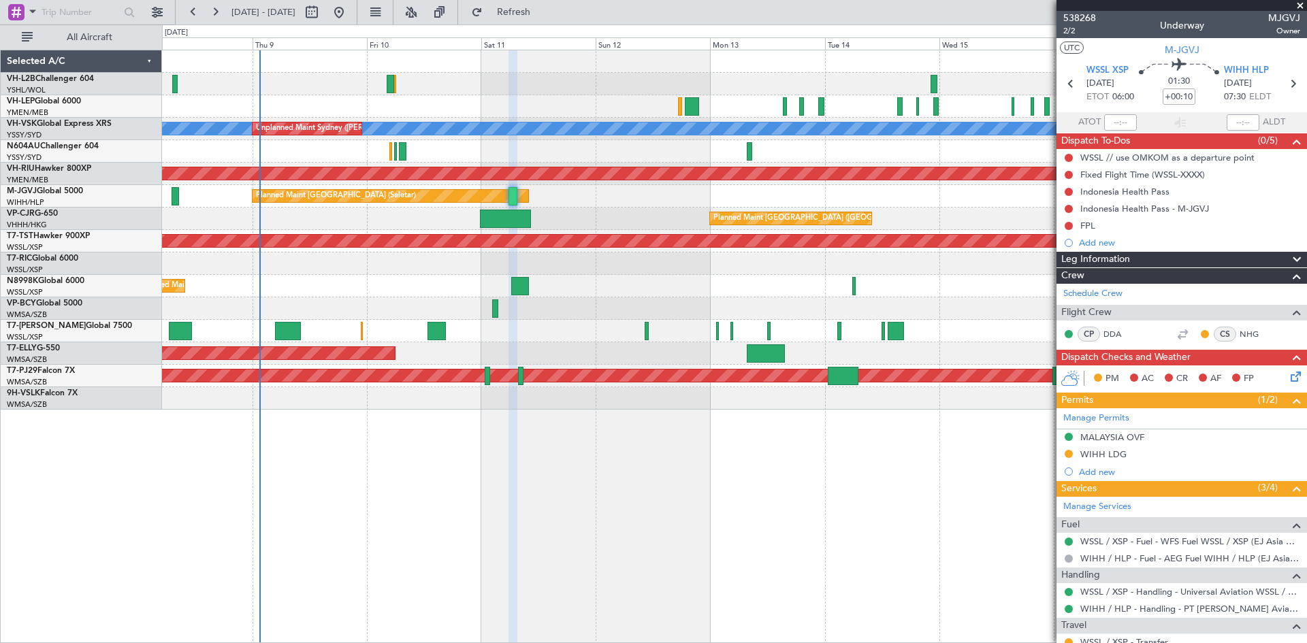
click at [702, 517] on div "[PERSON_NAME] Unplanned Maint Sydney ([PERSON_NAME] Intl) Planned Maint Sydney …" at bounding box center [734, 347] width 1145 height 594
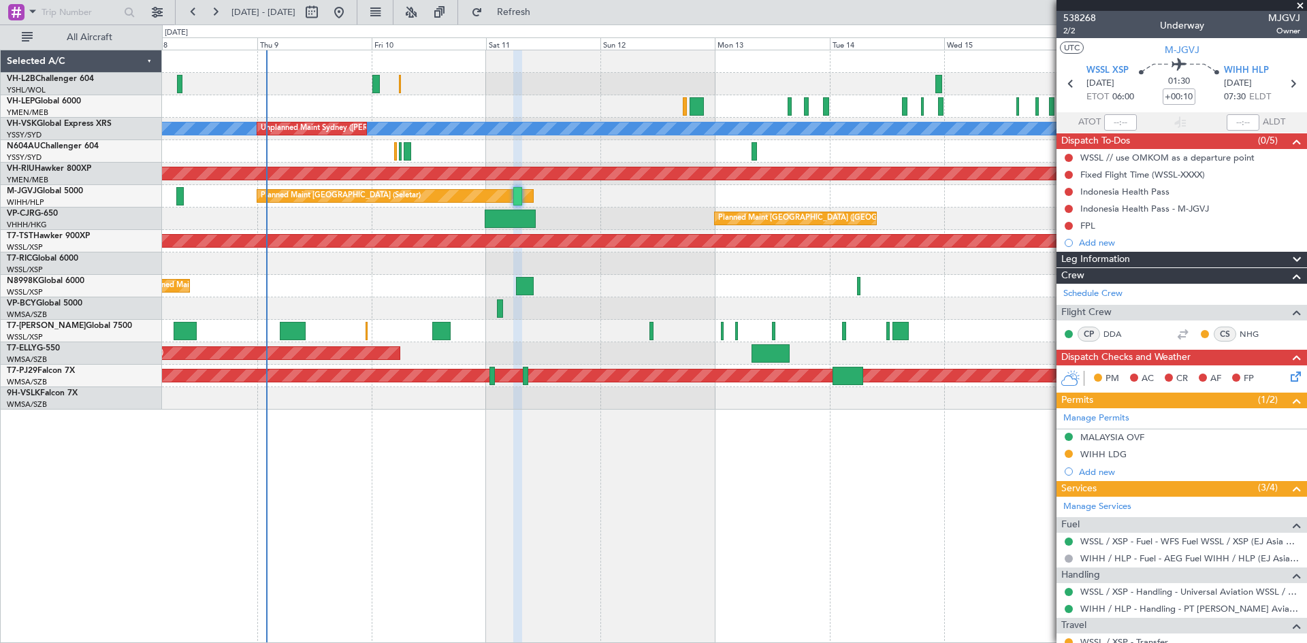
click at [618, 293] on div "Planned Maint [GEOGRAPHIC_DATA] (Seletar)" at bounding box center [734, 286] width 1144 height 22
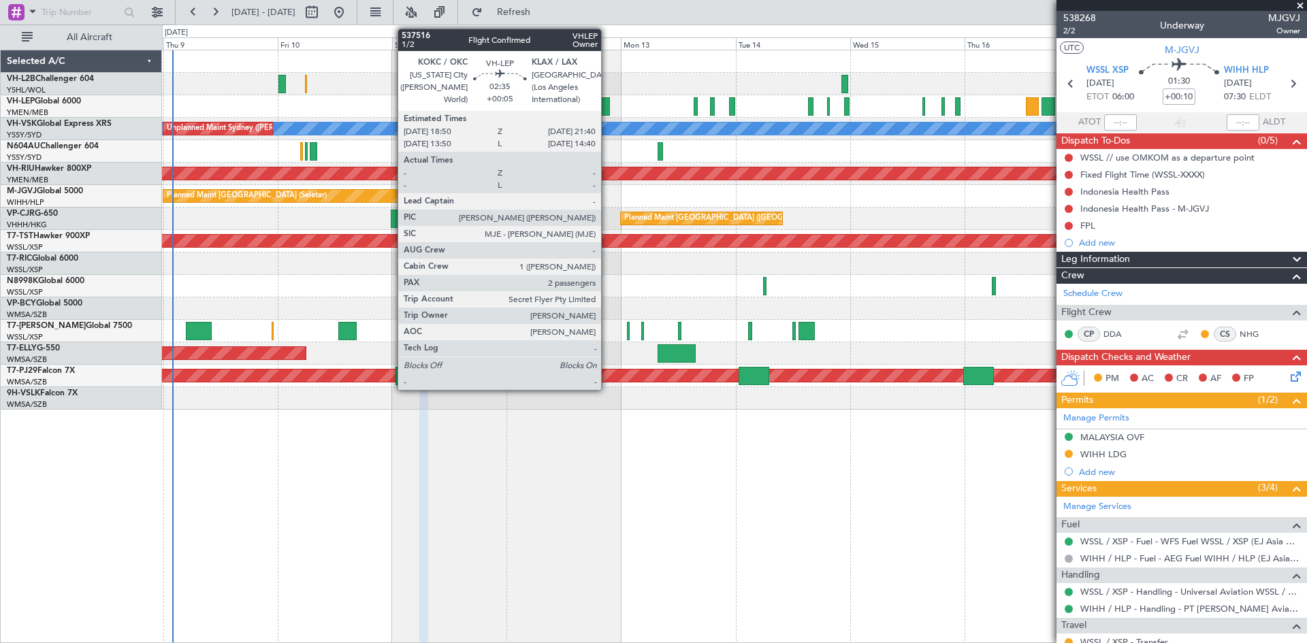
click at [607, 110] on div at bounding box center [603, 106] width 14 height 18
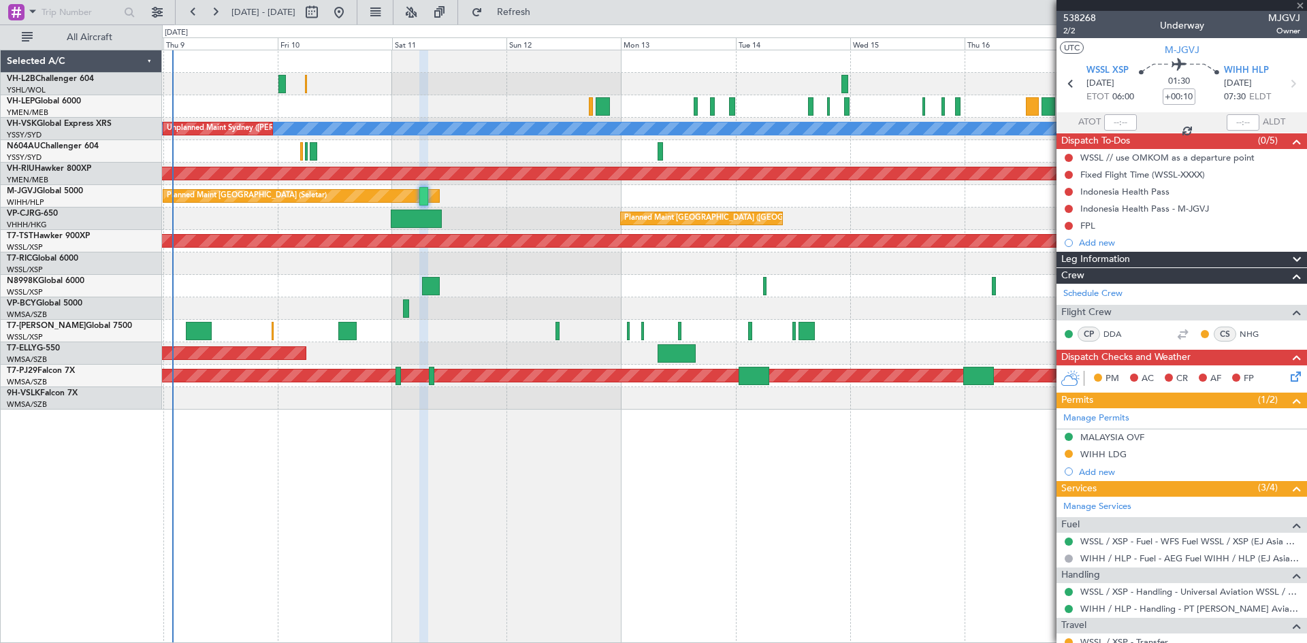
type input "+00:05"
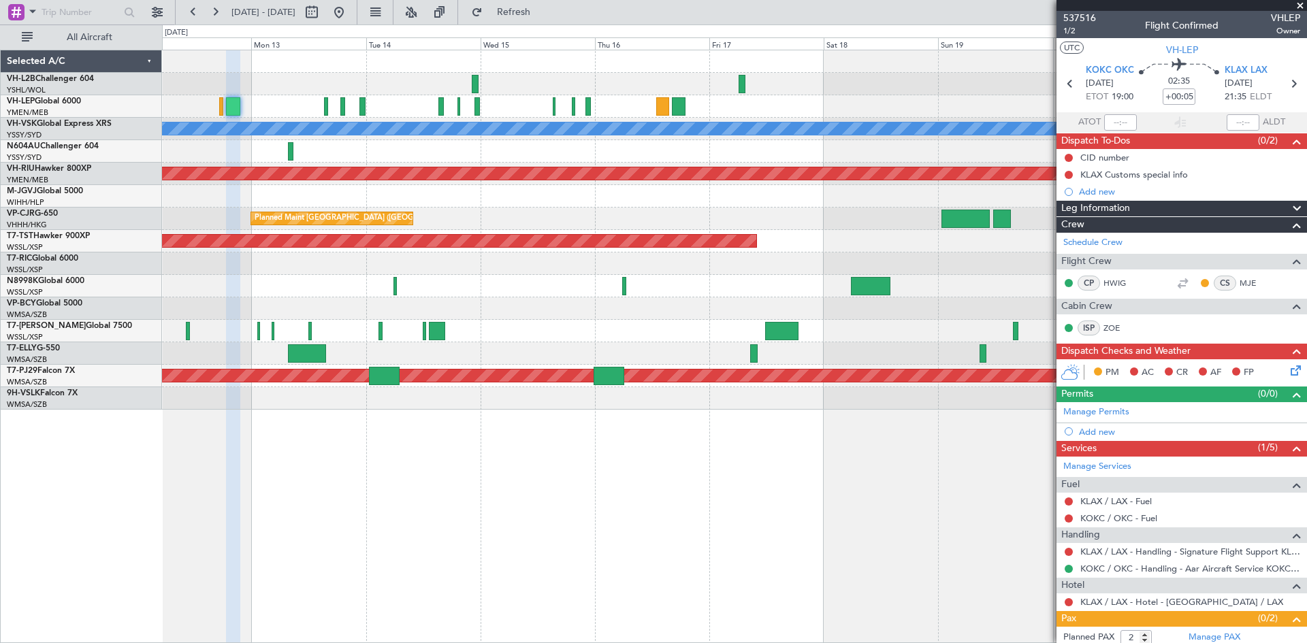
click at [445, 350] on div "Planned Maint [GEOGRAPHIC_DATA] ([GEOGRAPHIC_DATA] Intl)" at bounding box center [734, 353] width 1144 height 22
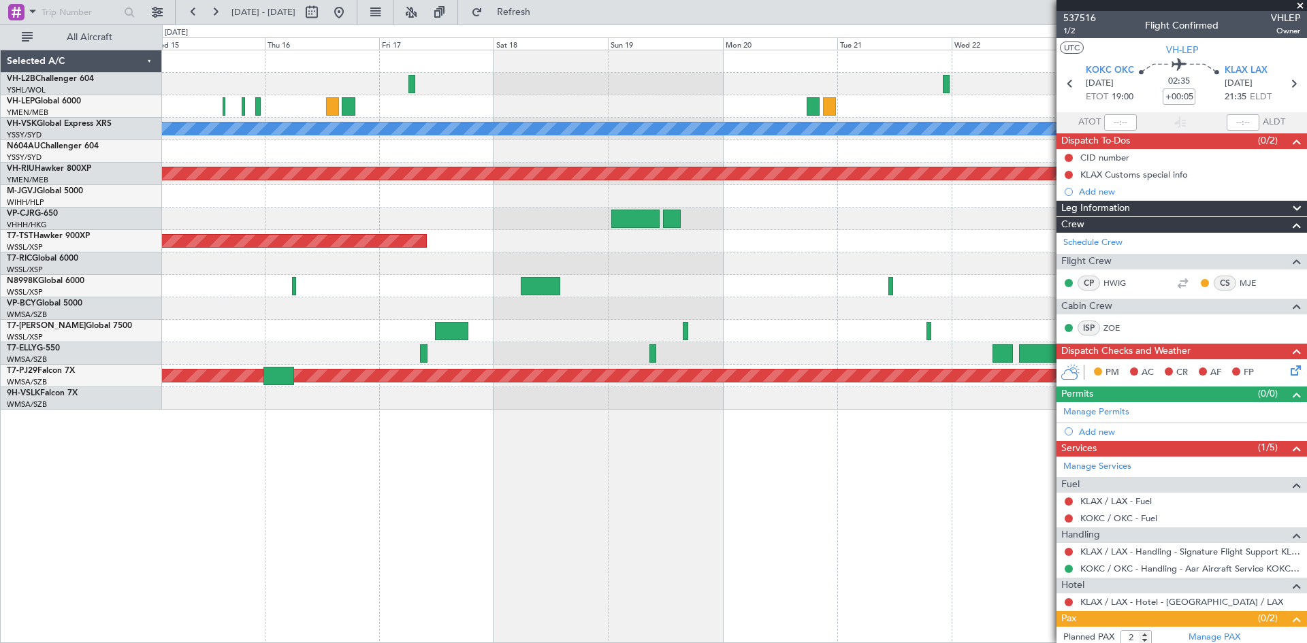
click at [325, 475] on div "[PERSON_NAME] Planned Maint [GEOGRAPHIC_DATA] ([GEOGRAPHIC_DATA]) Planned Maint…" at bounding box center [734, 347] width 1145 height 594
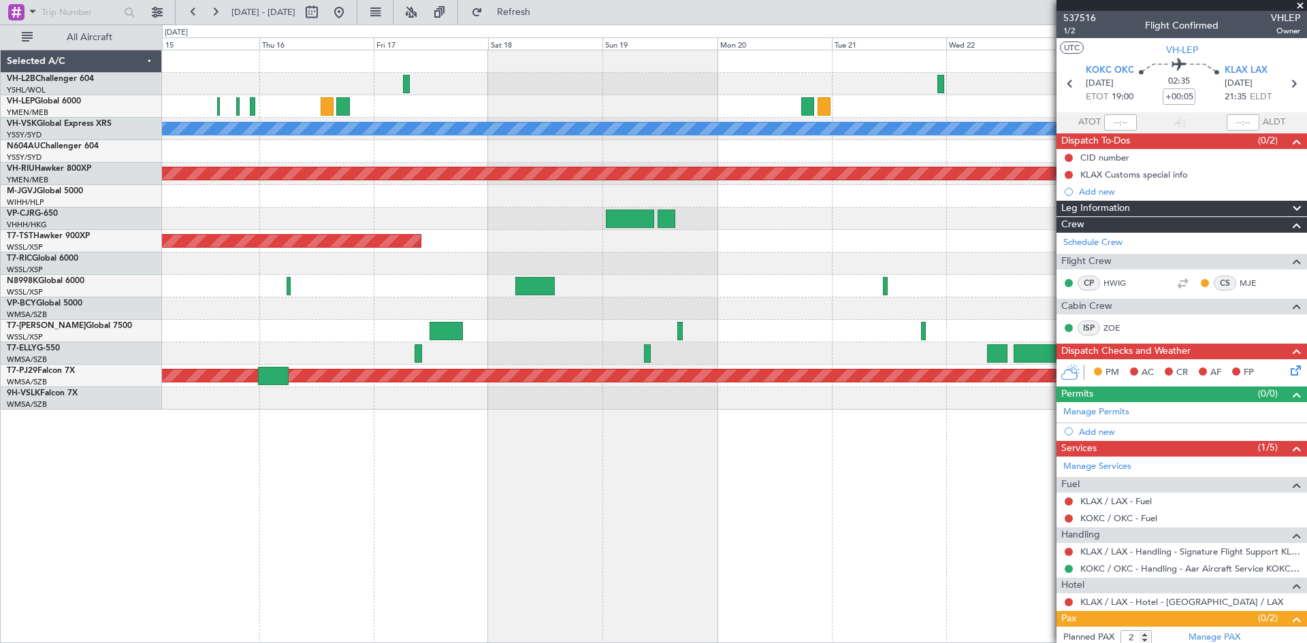
click at [1016, 484] on div "[PERSON_NAME] Planned Maint [GEOGRAPHIC_DATA] ([GEOGRAPHIC_DATA]) Planned Maint…" at bounding box center [734, 347] width 1145 height 594
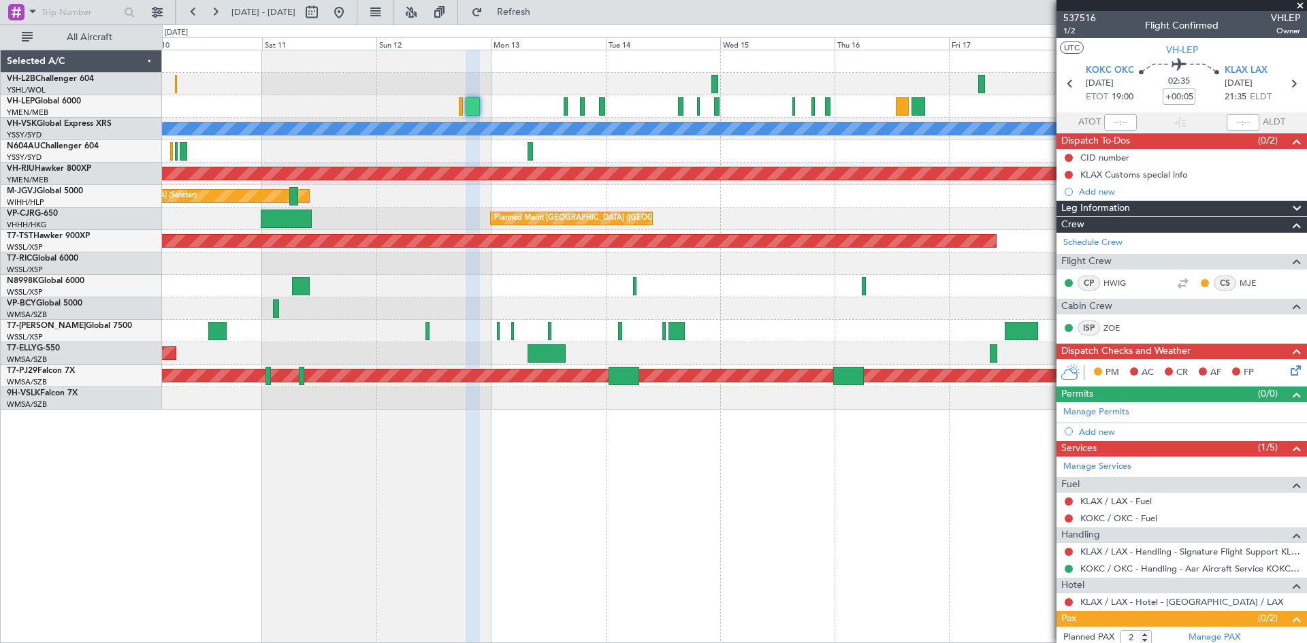
click at [983, 481] on div "[PERSON_NAME] Unplanned Maint Sydney ([PERSON_NAME] Intl) Planned Maint [GEOGRA…" at bounding box center [734, 347] width 1145 height 594
click at [1168, 51] on span "VH-LEP" at bounding box center [1182, 50] width 32 height 14
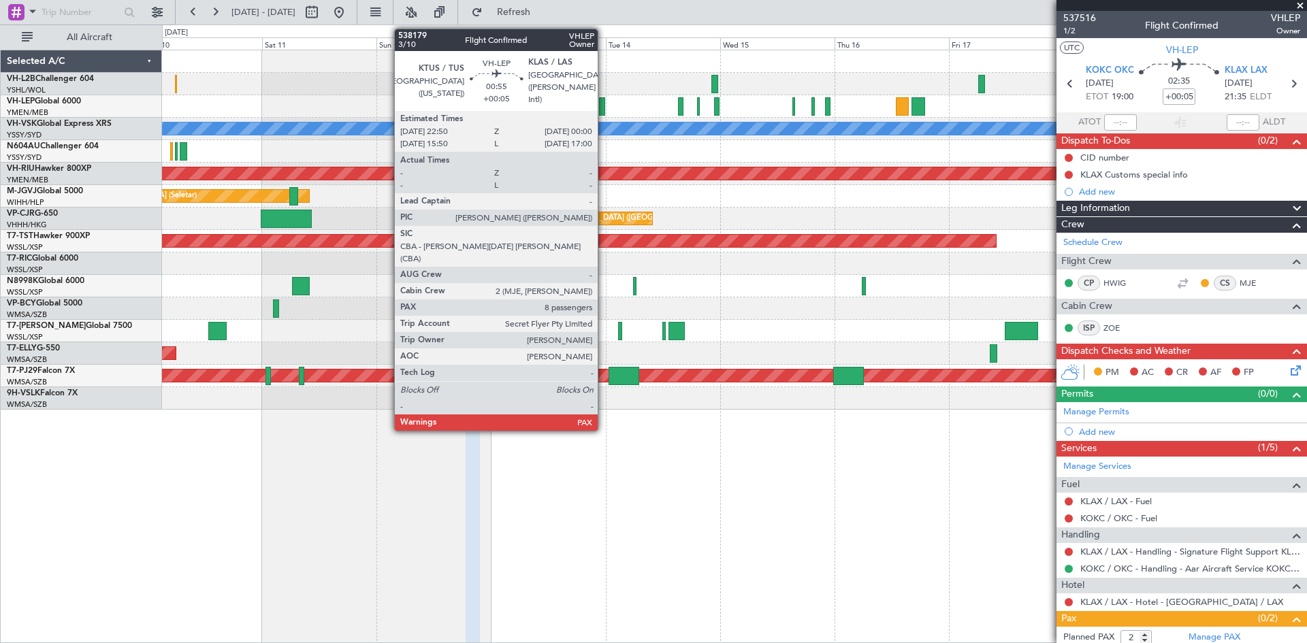
click at [604, 107] on div at bounding box center [602, 106] width 6 height 18
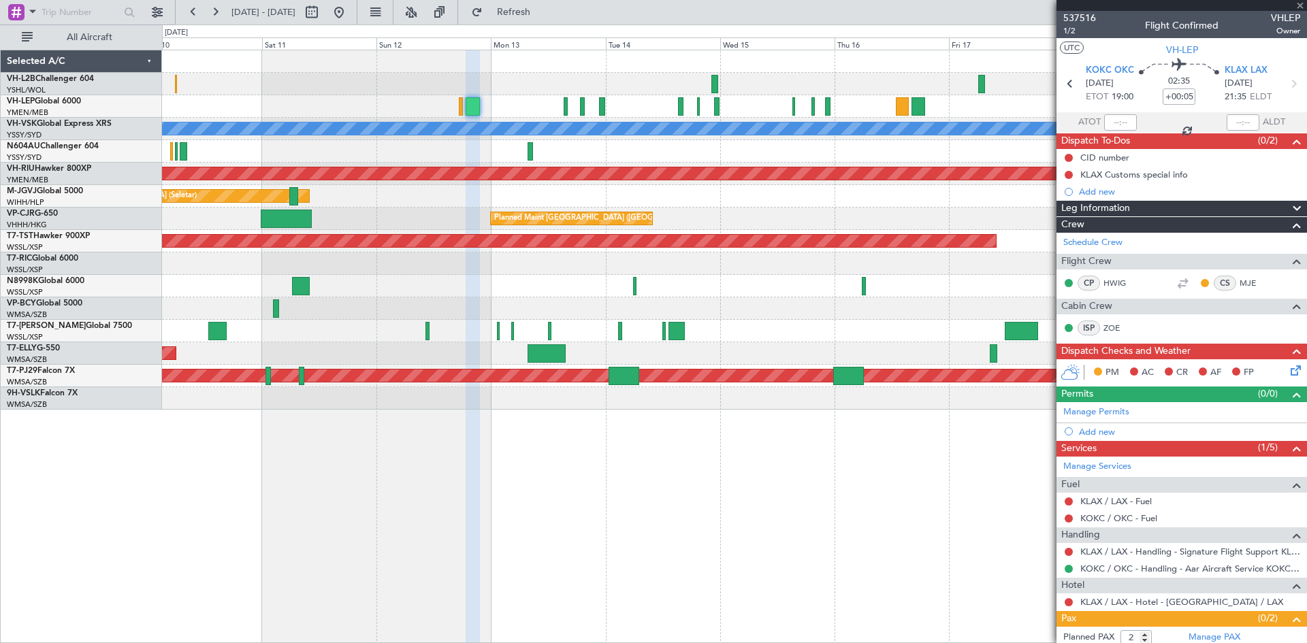
type input "8"
